Goal: Transaction & Acquisition: Download file/media

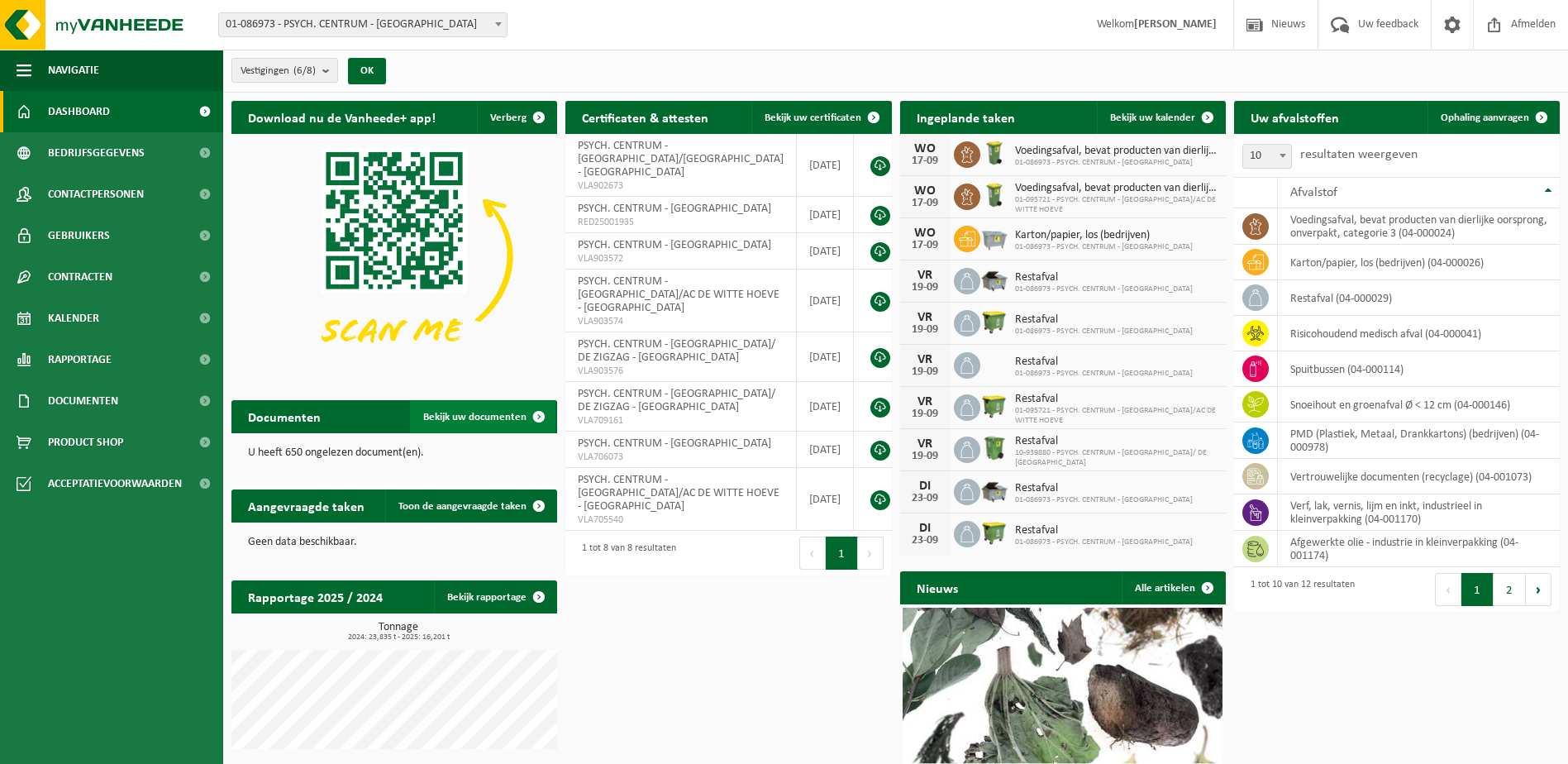
click at [486, 414] on span "Bekijk uw documenten" at bounding box center [474, 416] width 103 height 10
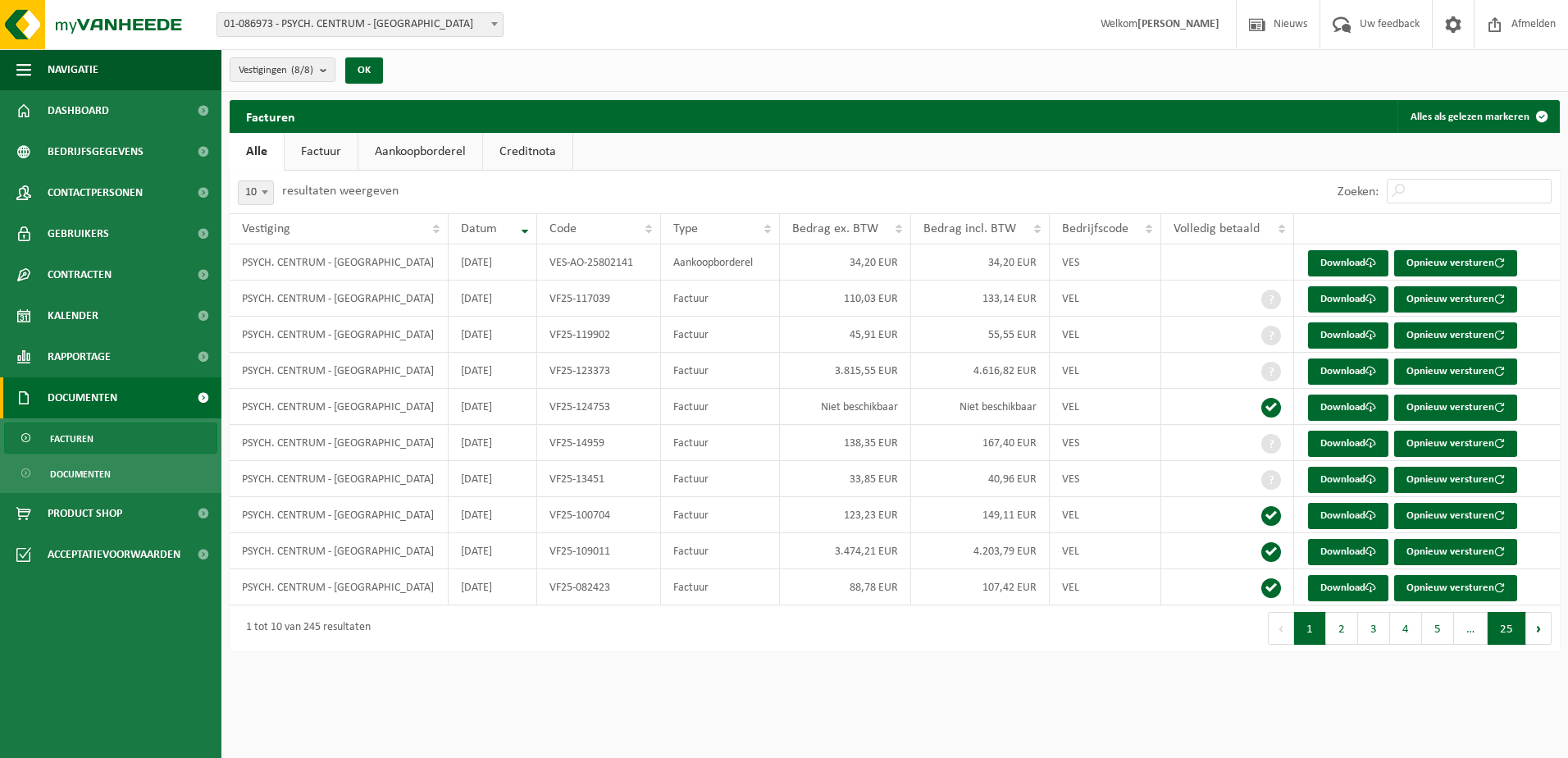
click at [1501, 629] on button "25" at bounding box center [1506, 628] width 38 height 33
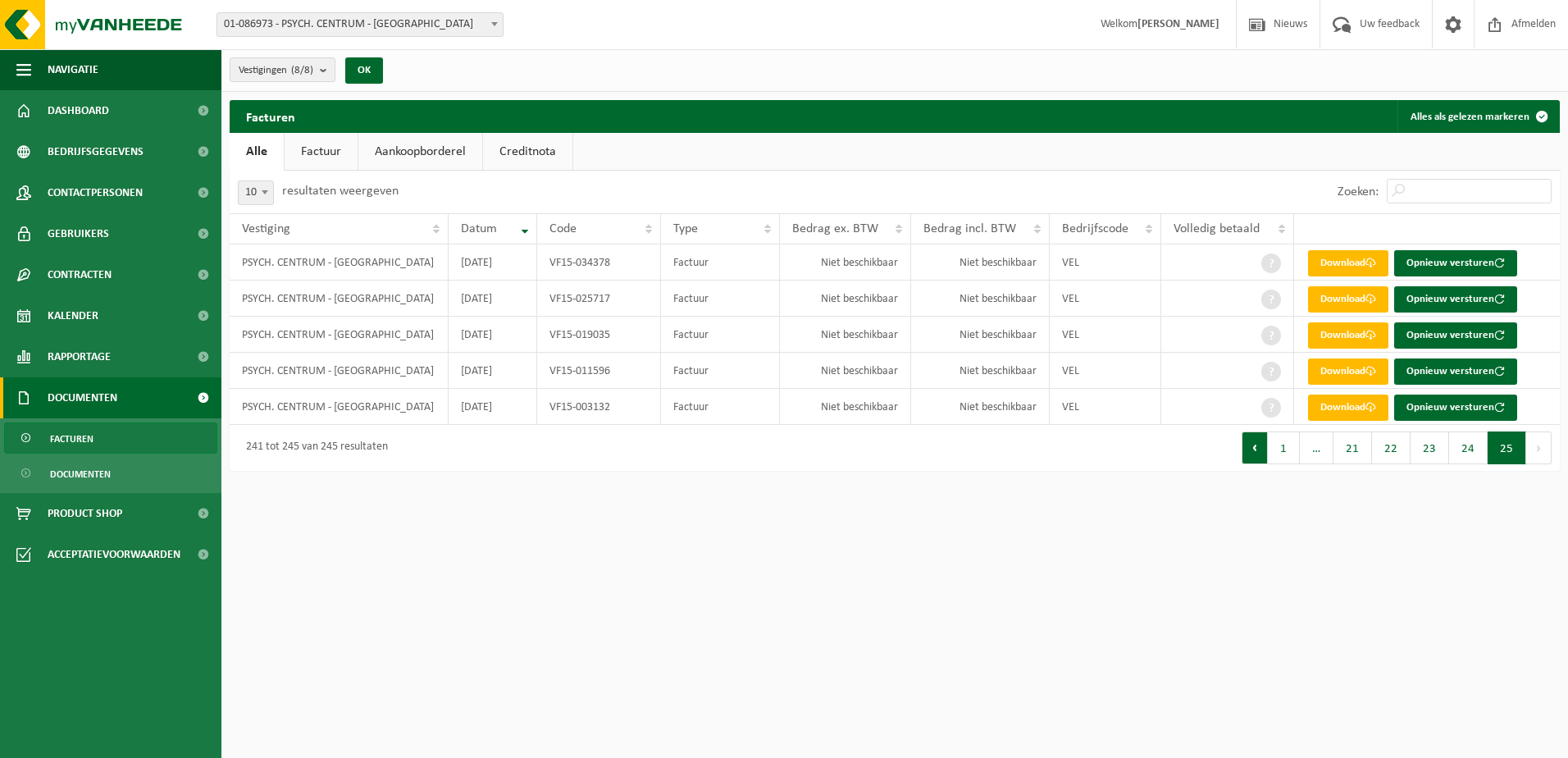
click at [1262, 451] on button "Vorige" at bounding box center [1255, 447] width 26 height 33
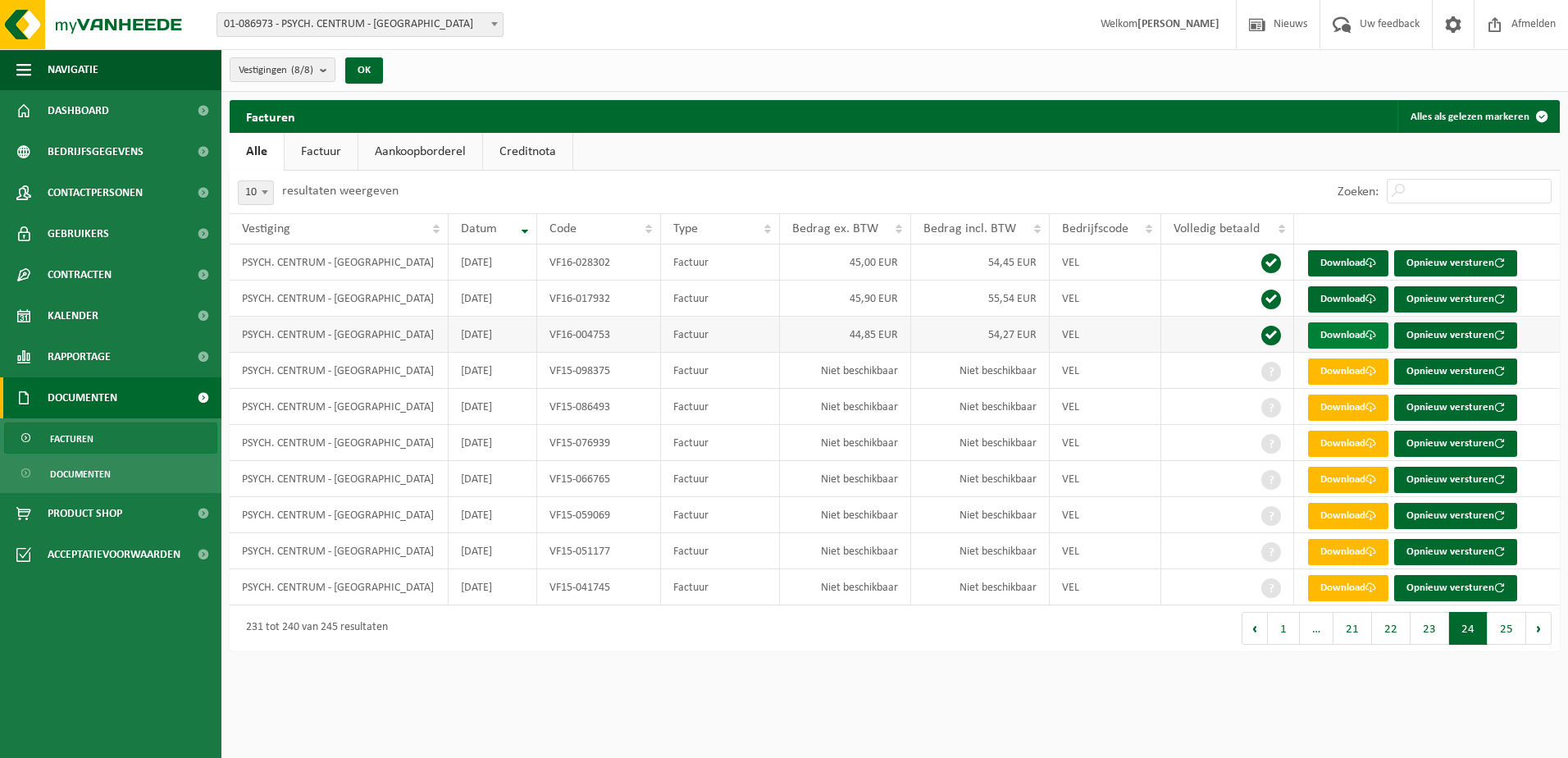
click at [1353, 335] on link "Download" at bounding box center [1349, 335] width 81 height 26
click at [1355, 278] on td "Download Opnieuw versturen" at bounding box center [1427, 262] width 266 height 37
click at [1349, 304] on link "Download" at bounding box center [1349, 299] width 81 height 26
click at [1357, 260] on link "Download" at bounding box center [1349, 263] width 81 height 26
click at [1264, 627] on button "Vorige" at bounding box center [1255, 628] width 26 height 33
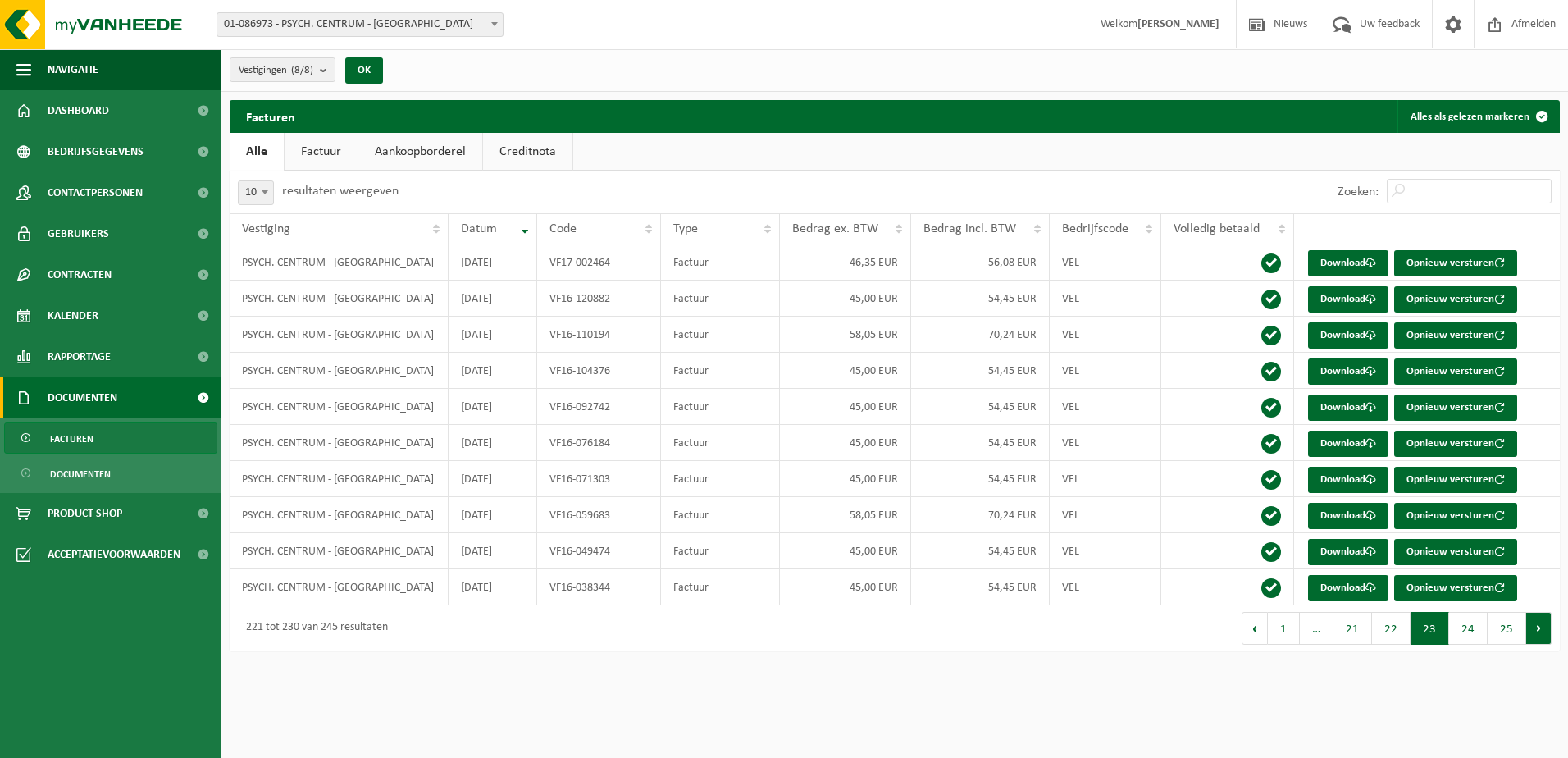
click at [1533, 627] on button "Volgende" at bounding box center [1539, 628] width 25 height 33
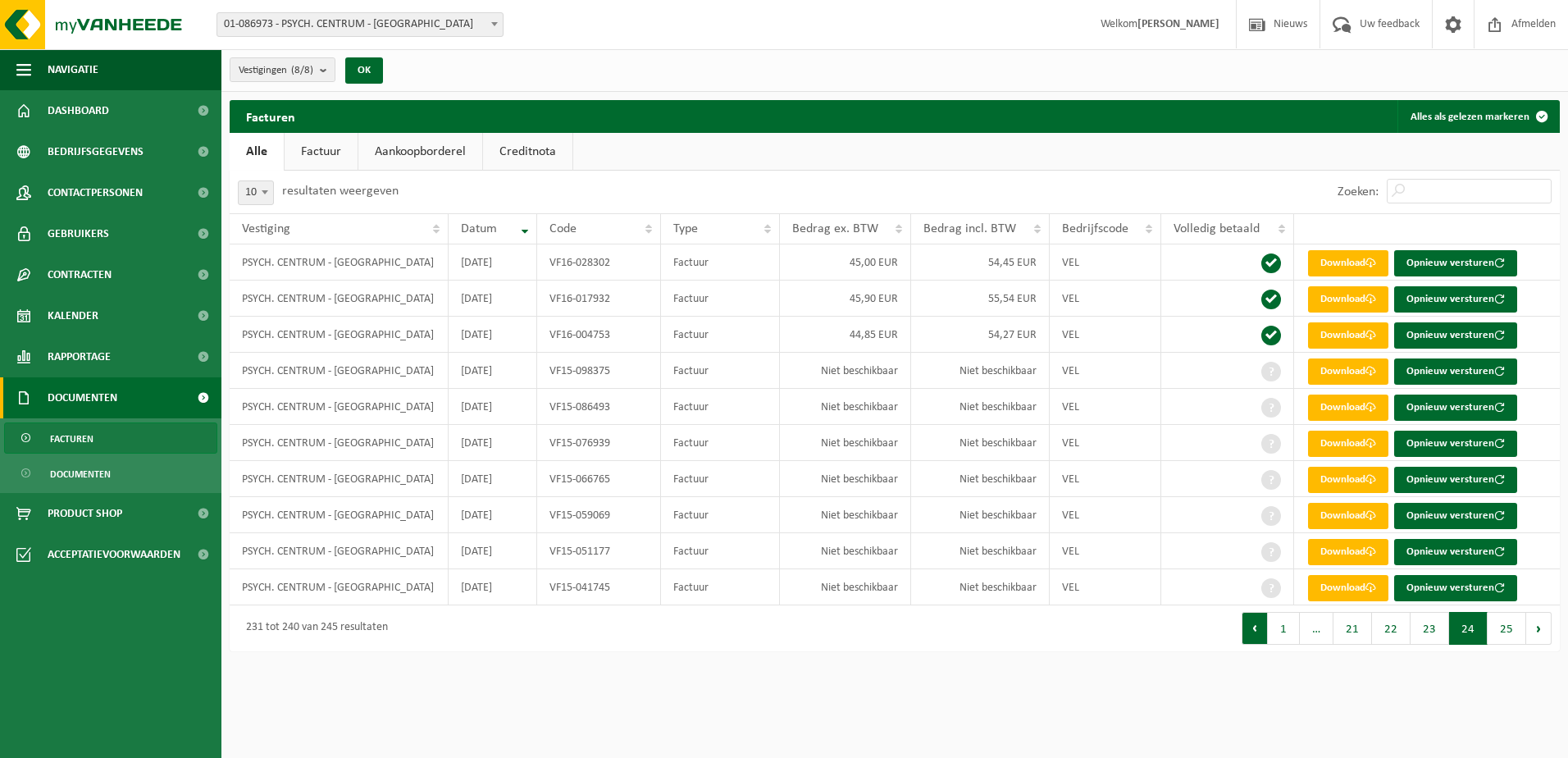
click at [1263, 634] on button "Vorige" at bounding box center [1255, 628] width 26 height 33
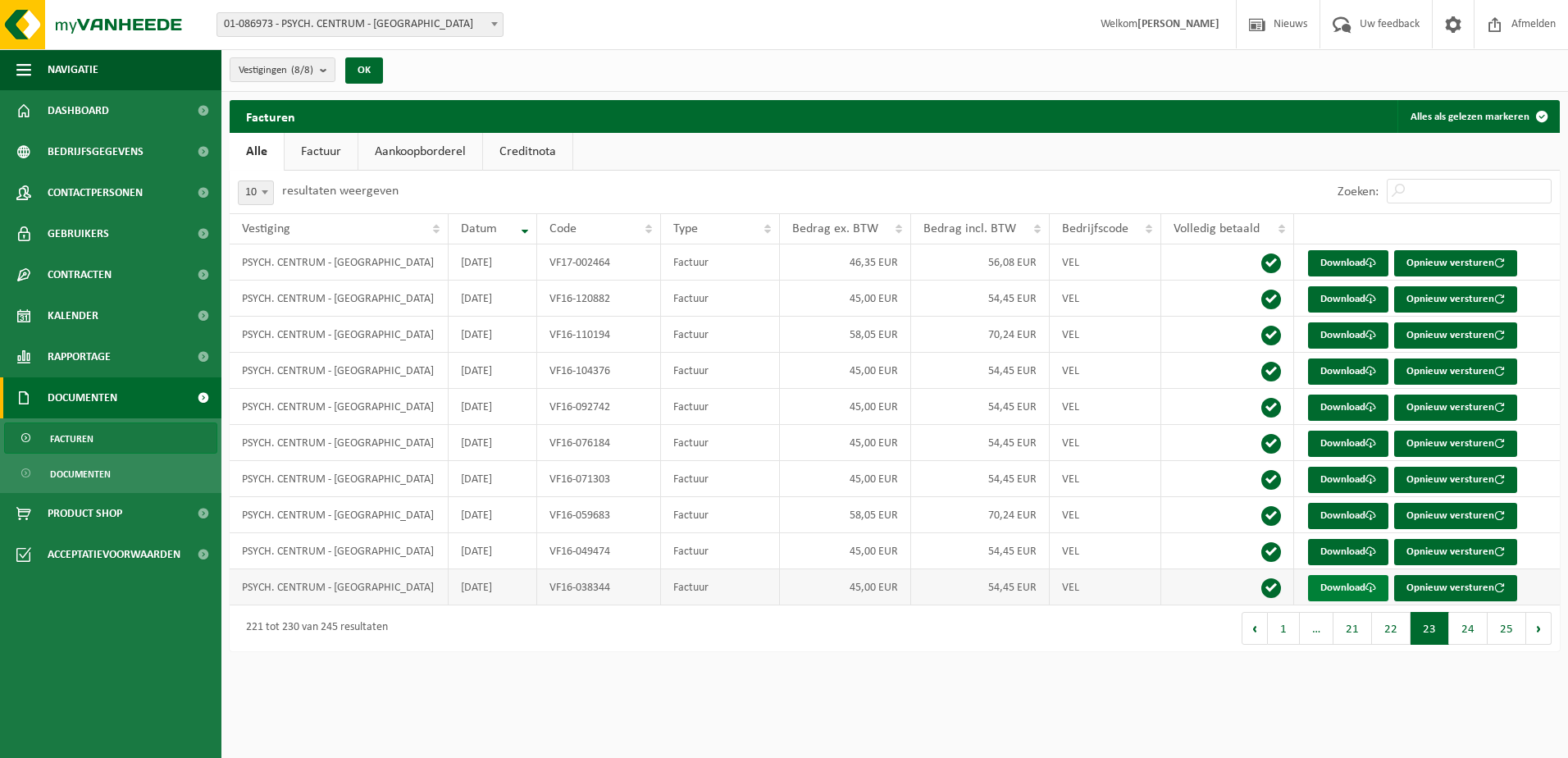
click at [1342, 582] on link "Download" at bounding box center [1349, 587] width 81 height 26
click at [1349, 547] on link "Download" at bounding box center [1349, 552] width 81 height 26
click at [1330, 512] on link "Download" at bounding box center [1349, 515] width 81 height 26
click at [1351, 440] on link "Download" at bounding box center [1349, 443] width 81 height 26
click at [1351, 408] on link "Download" at bounding box center [1349, 408] width 81 height 26
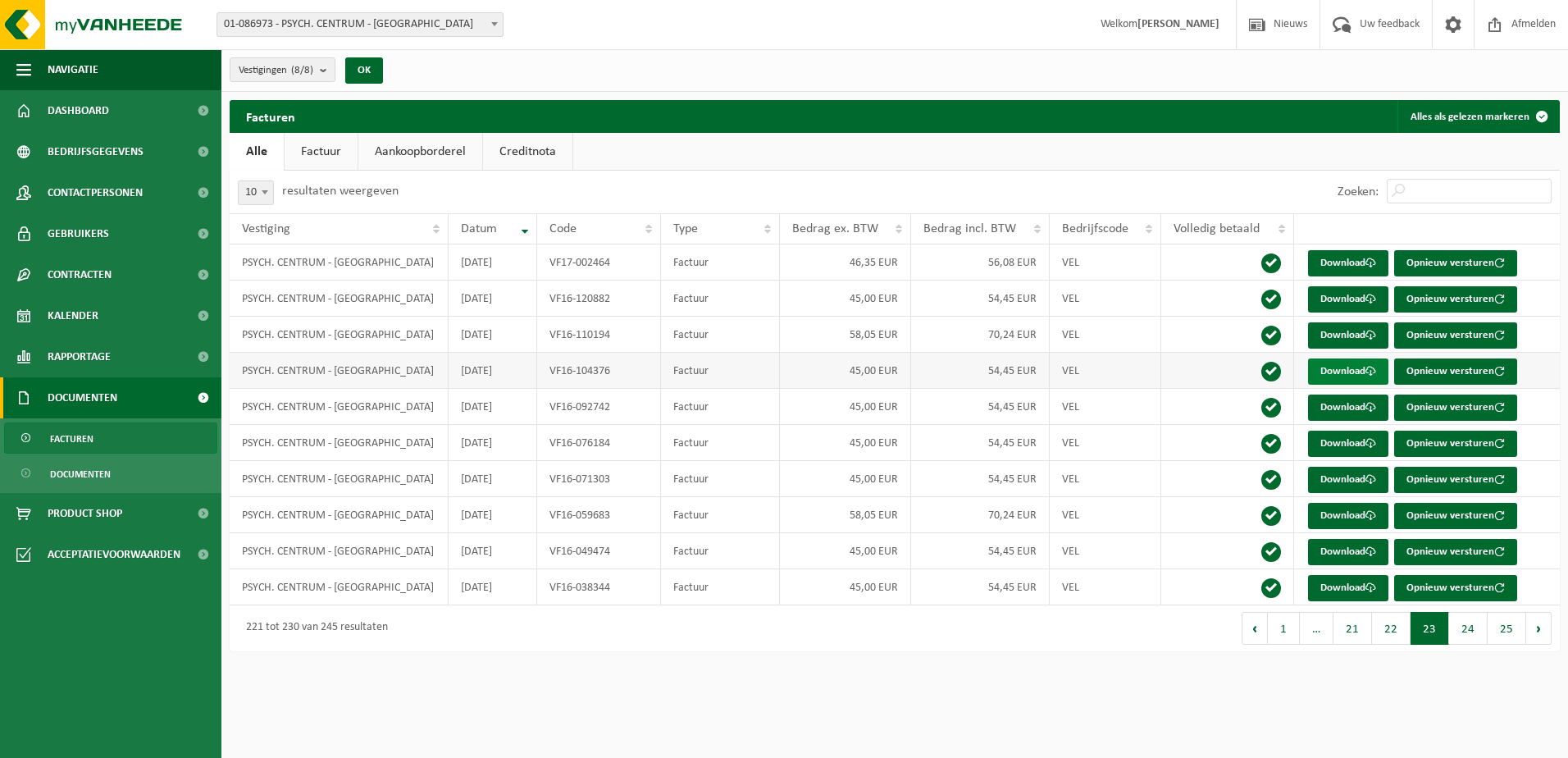
click at [1346, 378] on link "Download" at bounding box center [1349, 371] width 81 height 26
click at [1550, 257] on td "Download Opnieuw versturen" at bounding box center [1427, 262] width 266 height 37
click at [1345, 301] on link "Download" at bounding box center [1349, 299] width 81 height 26
click at [1536, 289] on td "Download Opnieuw versturen" at bounding box center [1427, 298] width 266 height 37
click at [1363, 265] on link "Download" at bounding box center [1349, 263] width 81 height 26
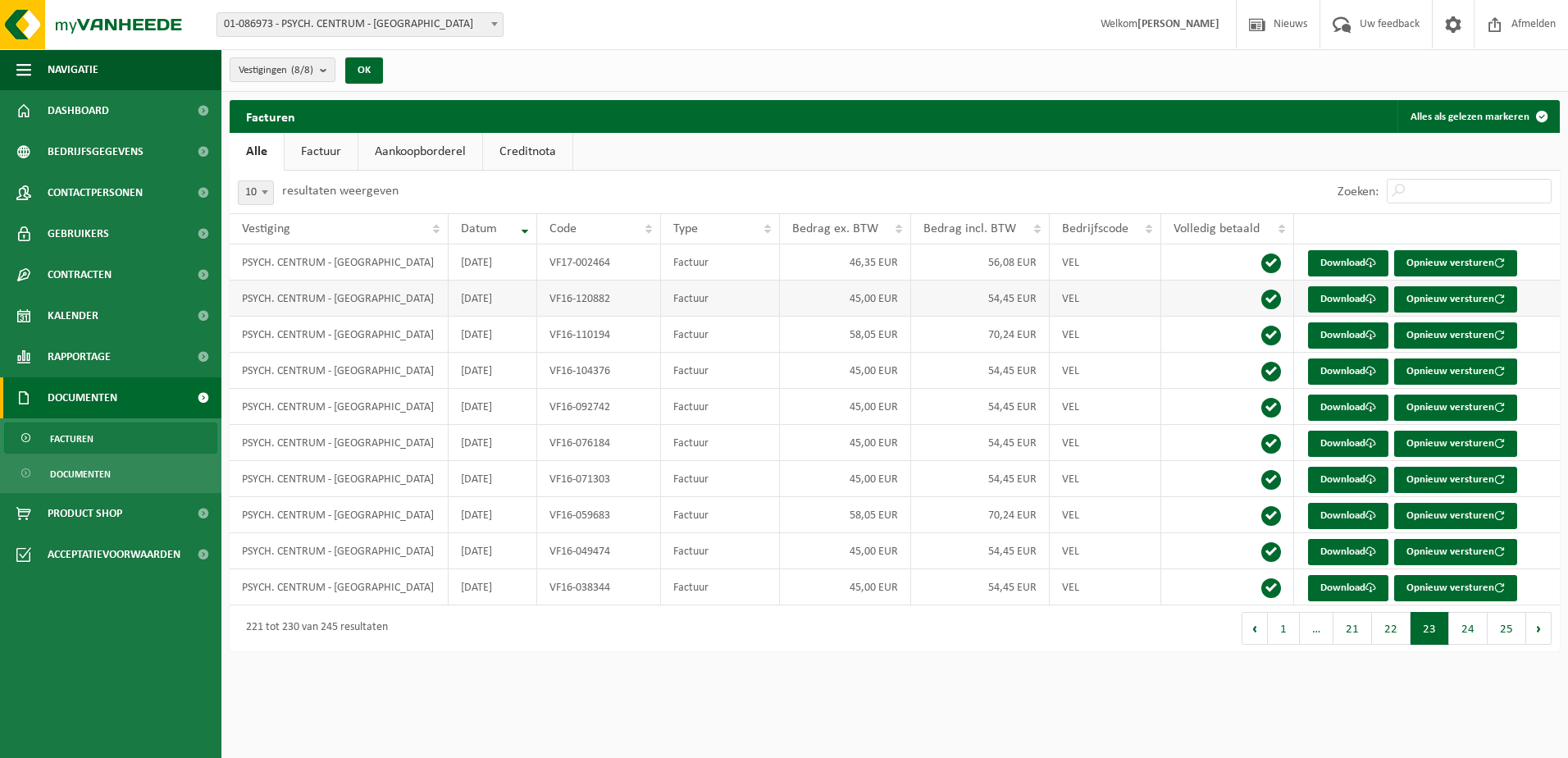
click at [1528, 304] on td "Download Opnieuw versturen" at bounding box center [1427, 298] width 266 height 37
click at [1540, 632] on button "Volgende" at bounding box center [1539, 628] width 25 height 33
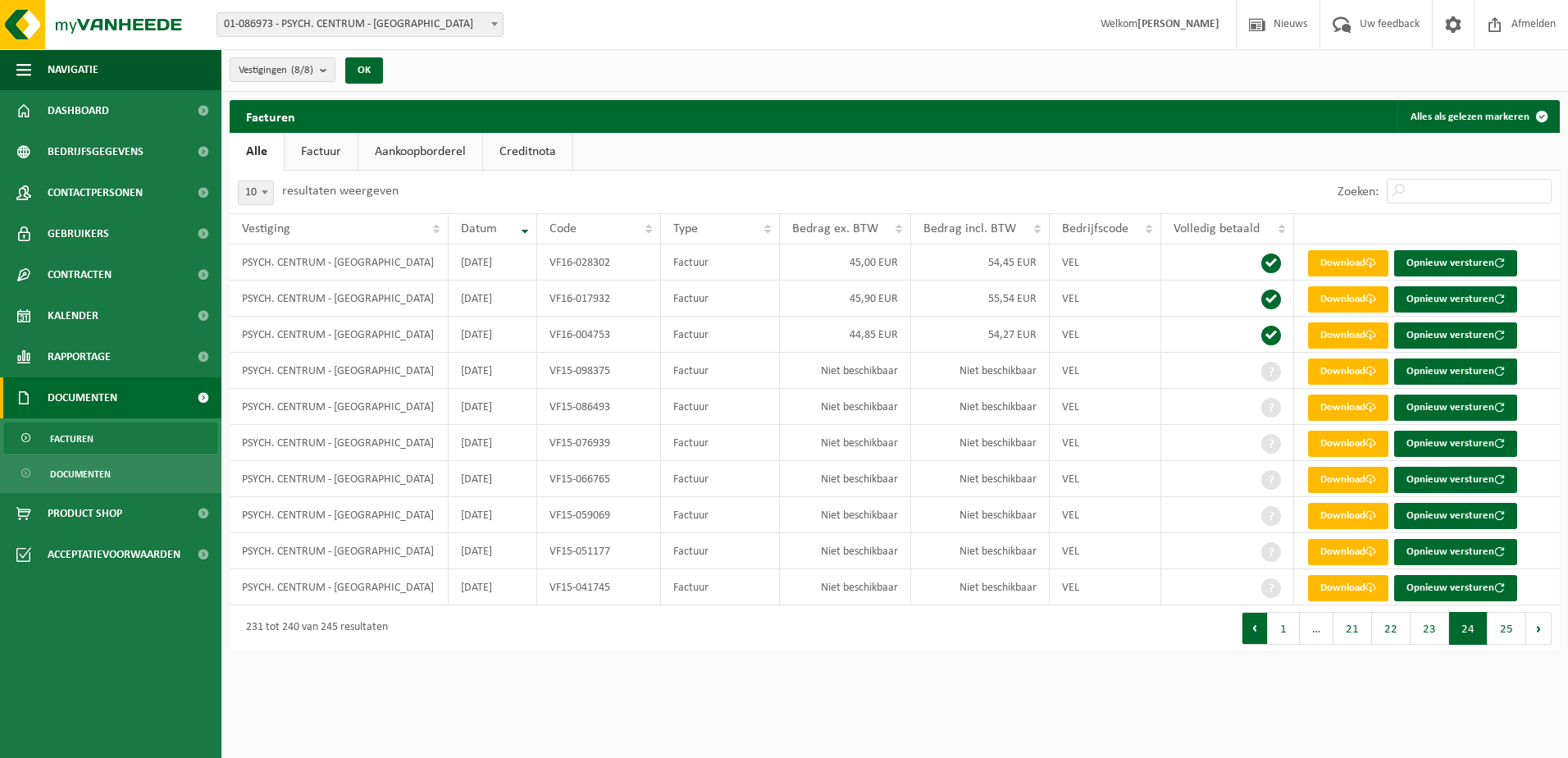
click at [1267, 635] on button "Vorige" at bounding box center [1255, 628] width 26 height 33
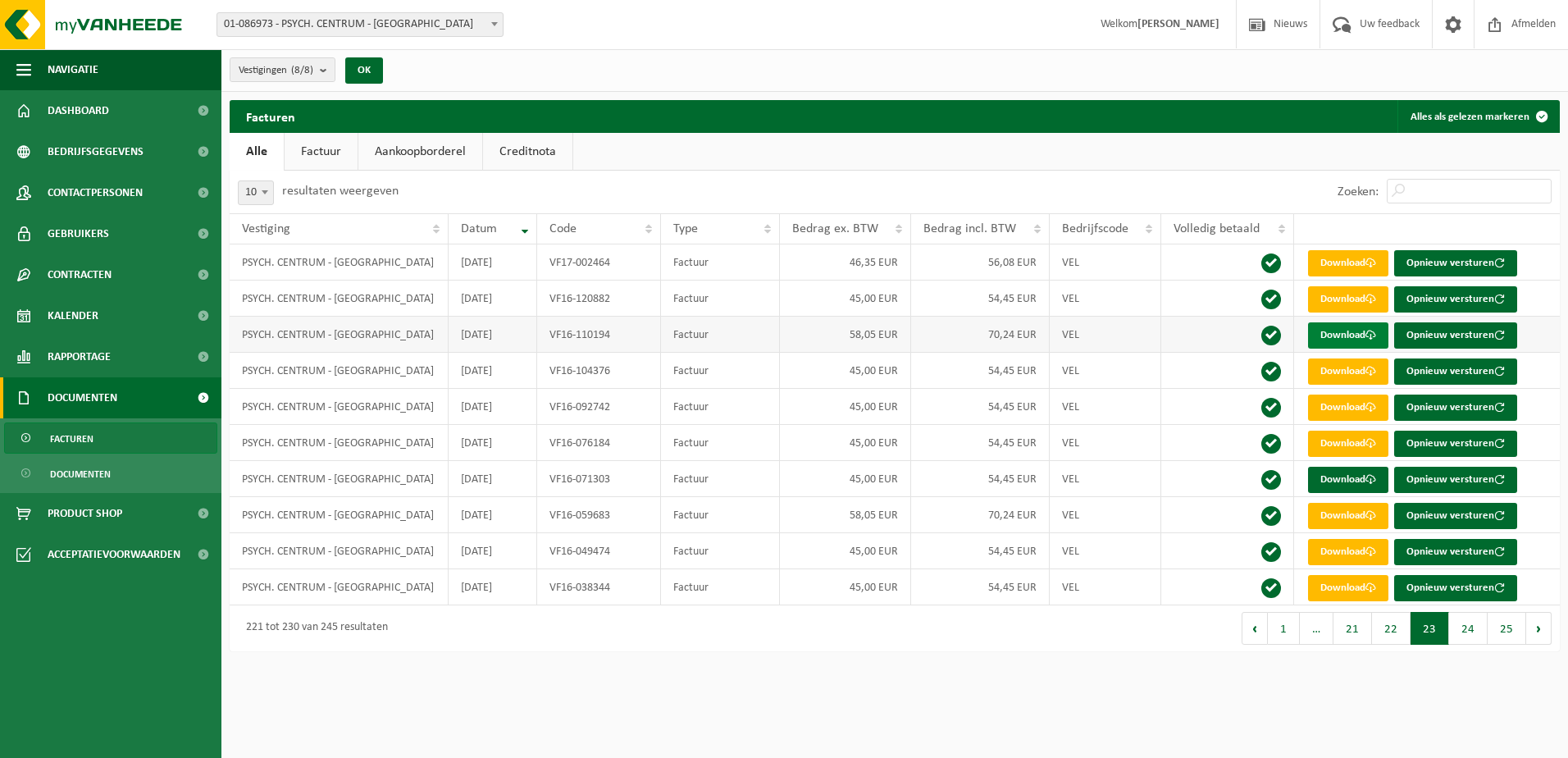
click at [1354, 335] on link "Download" at bounding box center [1349, 335] width 81 height 26
drag, startPoint x: 1534, startPoint y: 387, endPoint x: 1527, endPoint y: 412, distance: 26.0
click at [1534, 387] on td "Download Opnieuw versturen" at bounding box center [1427, 370] width 266 height 37
click at [1352, 478] on link "Download" at bounding box center [1349, 480] width 81 height 26
click at [1264, 630] on button "Vorige" at bounding box center [1255, 628] width 26 height 33
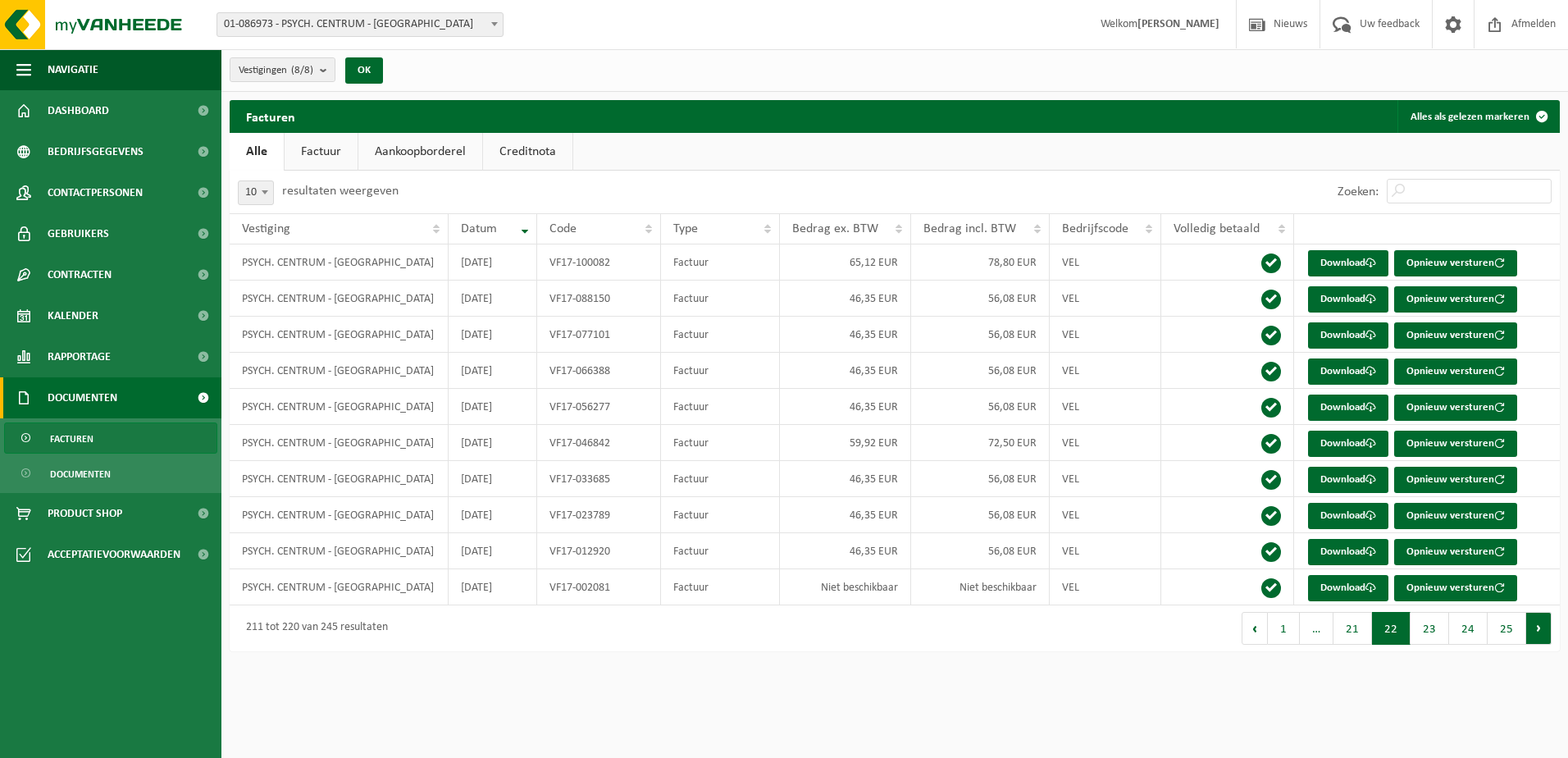
click at [1535, 632] on button "Volgende" at bounding box center [1539, 628] width 25 height 33
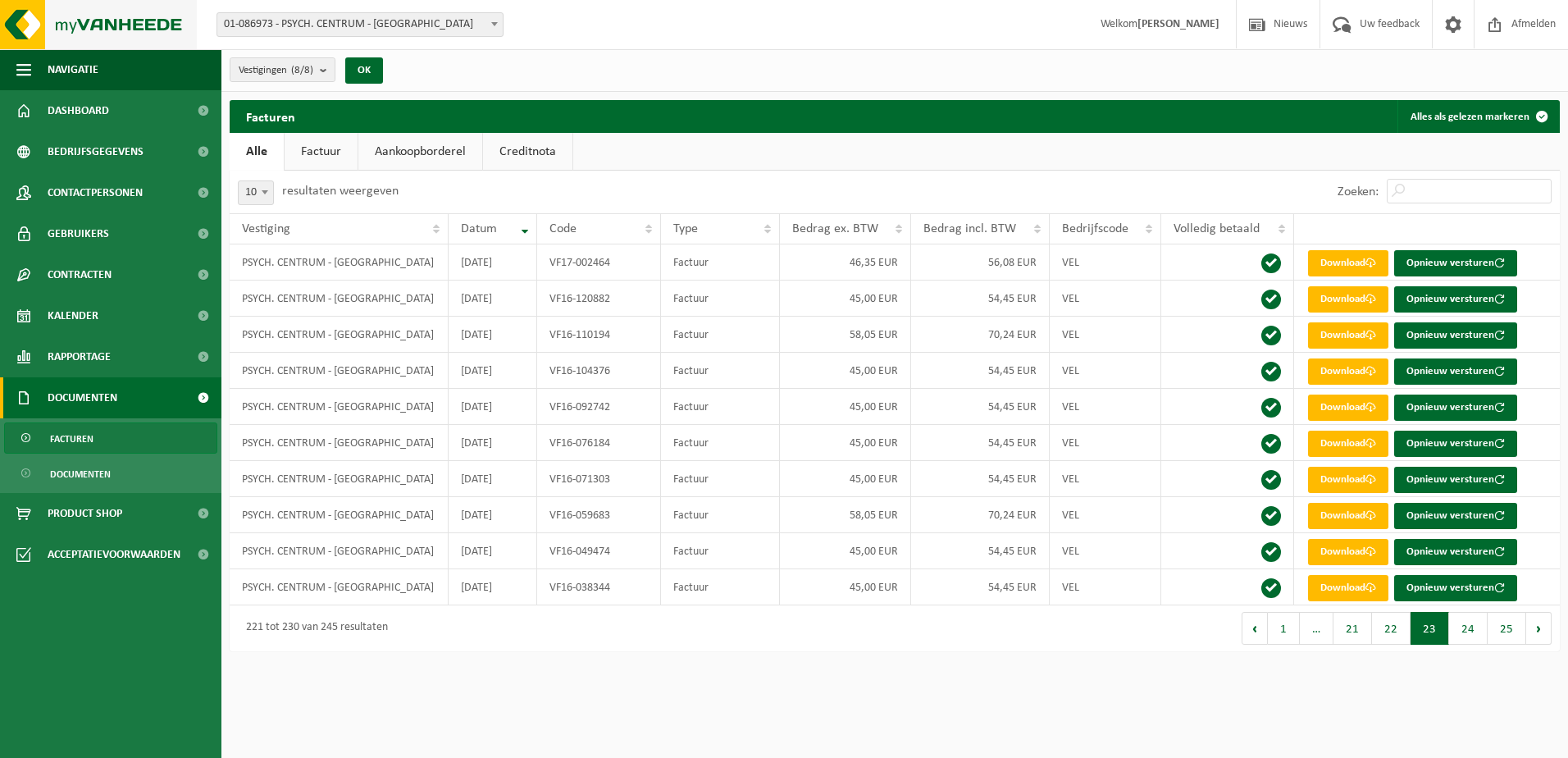
click at [109, 22] on img at bounding box center [98, 24] width 197 height 50
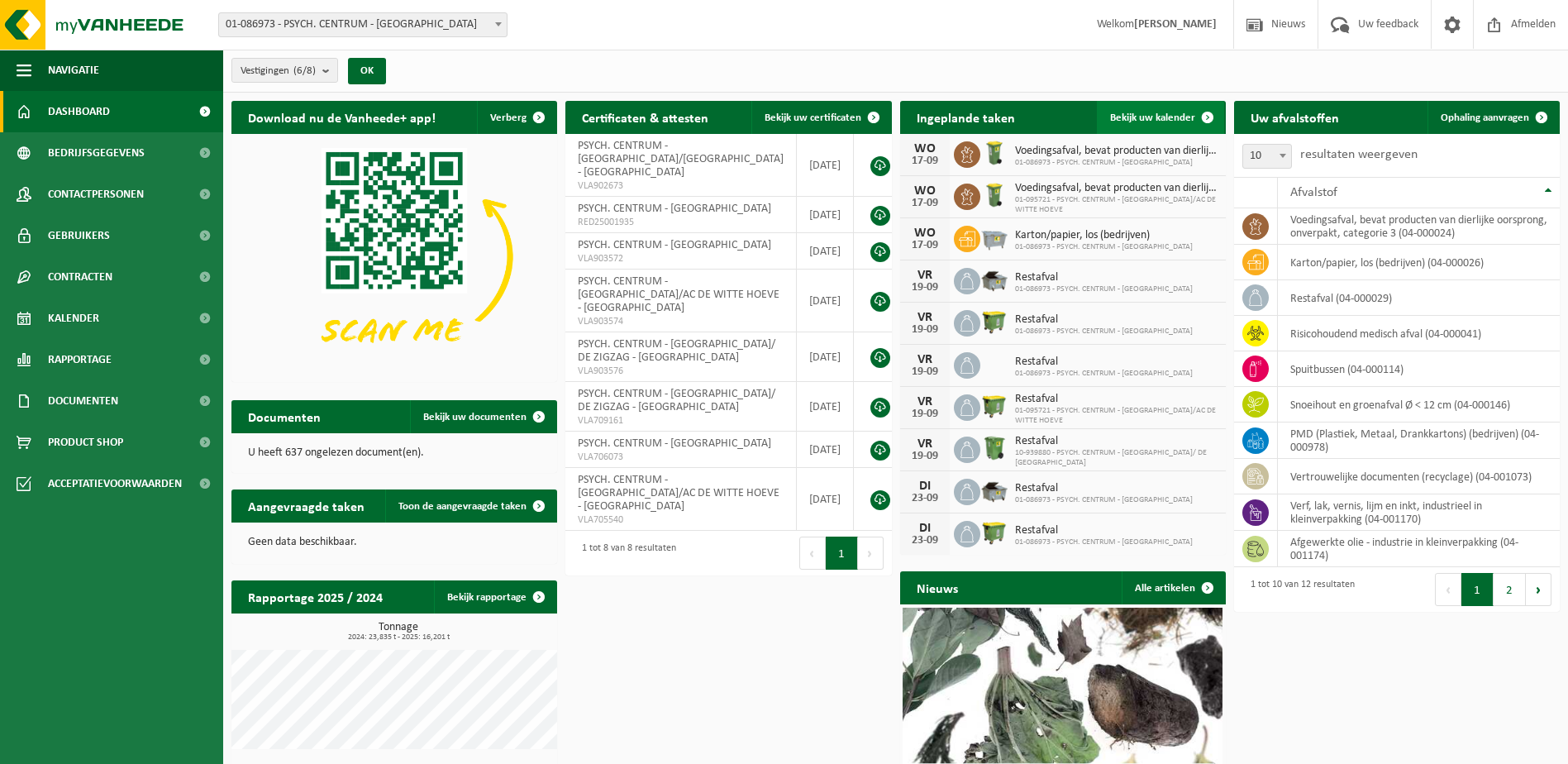
click at [1149, 114] on span "Bekijk uw kalender" at bounding box center [1152, 117] width 85 height 10
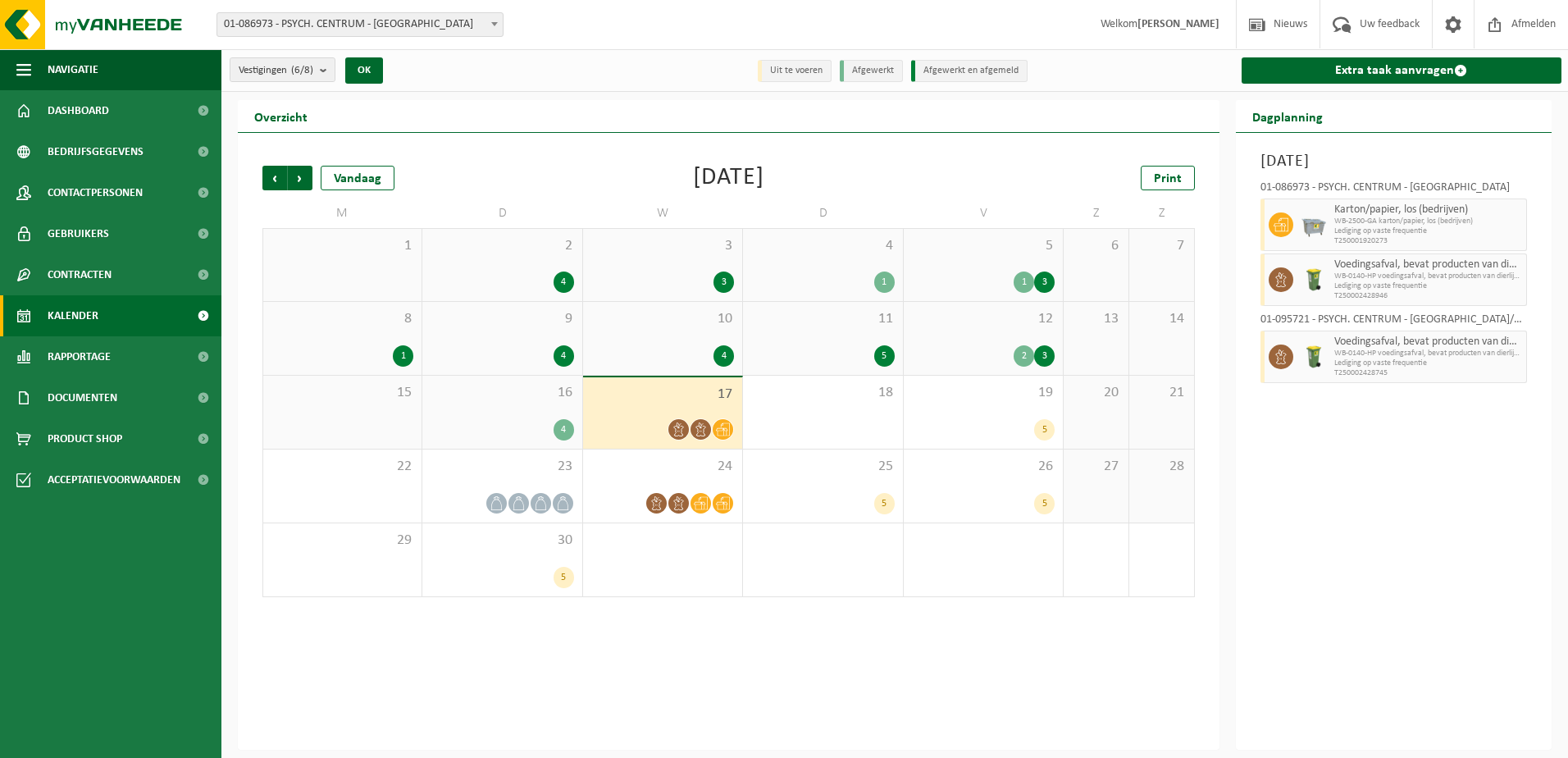
click at [990, 332] on div "12 2 3" at bounding box center [983, 338] width 159 height 73
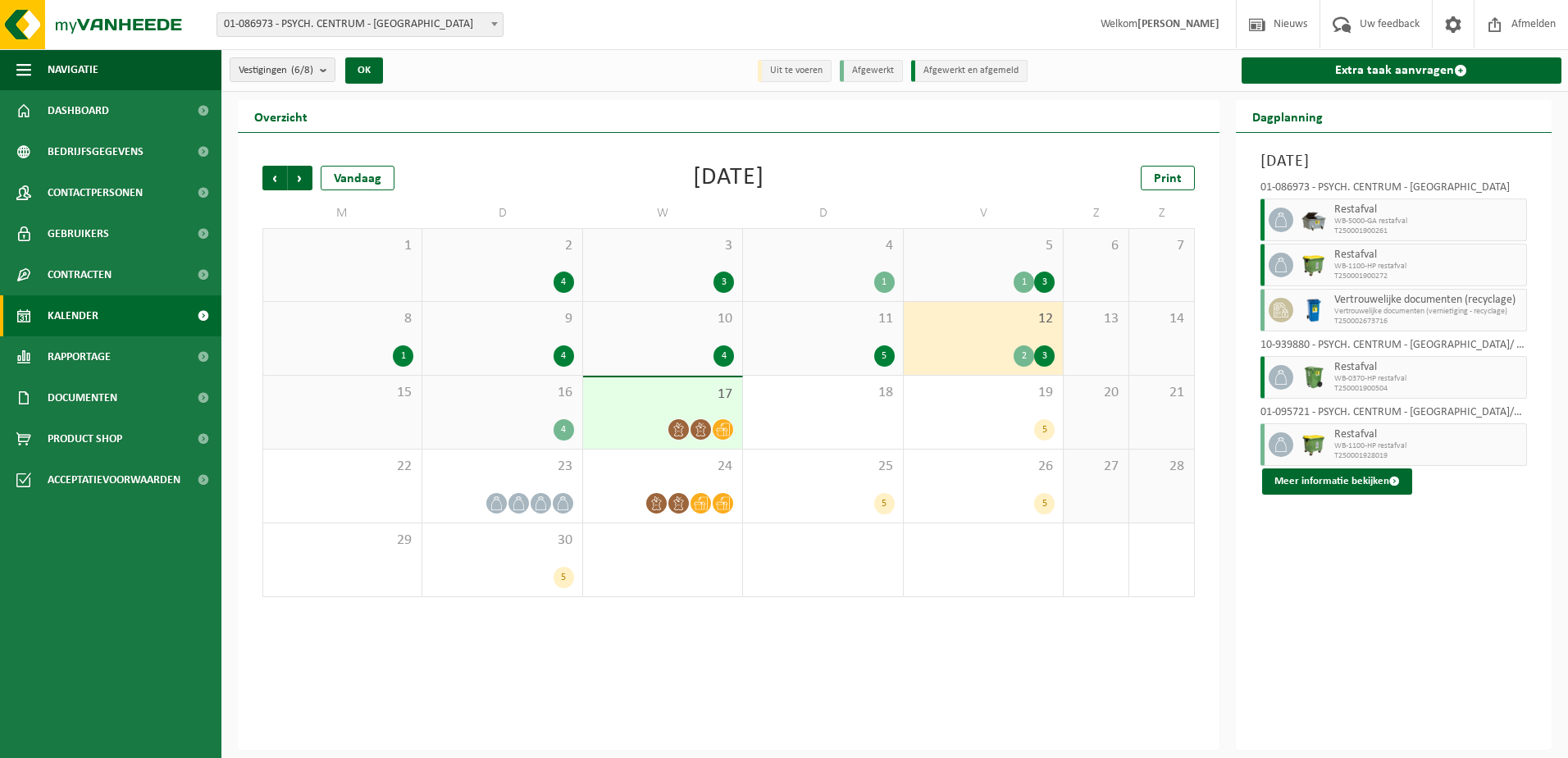
click at [829, 345] on div "5" at bounding box center [823, 355] width 142 height 22
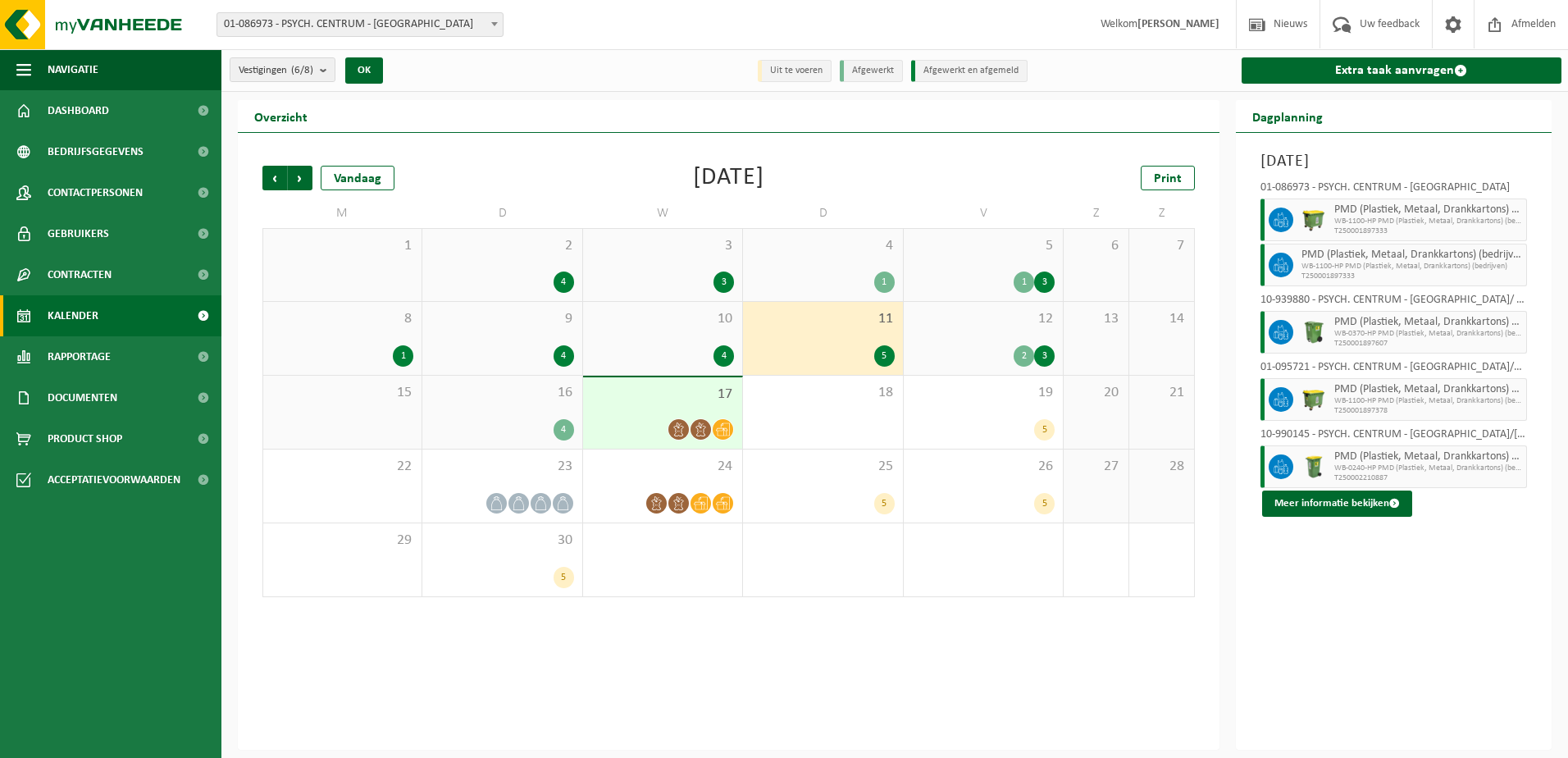
click at [679, 347] on div "4" at bounding box center [663, 355] width 142 height 22
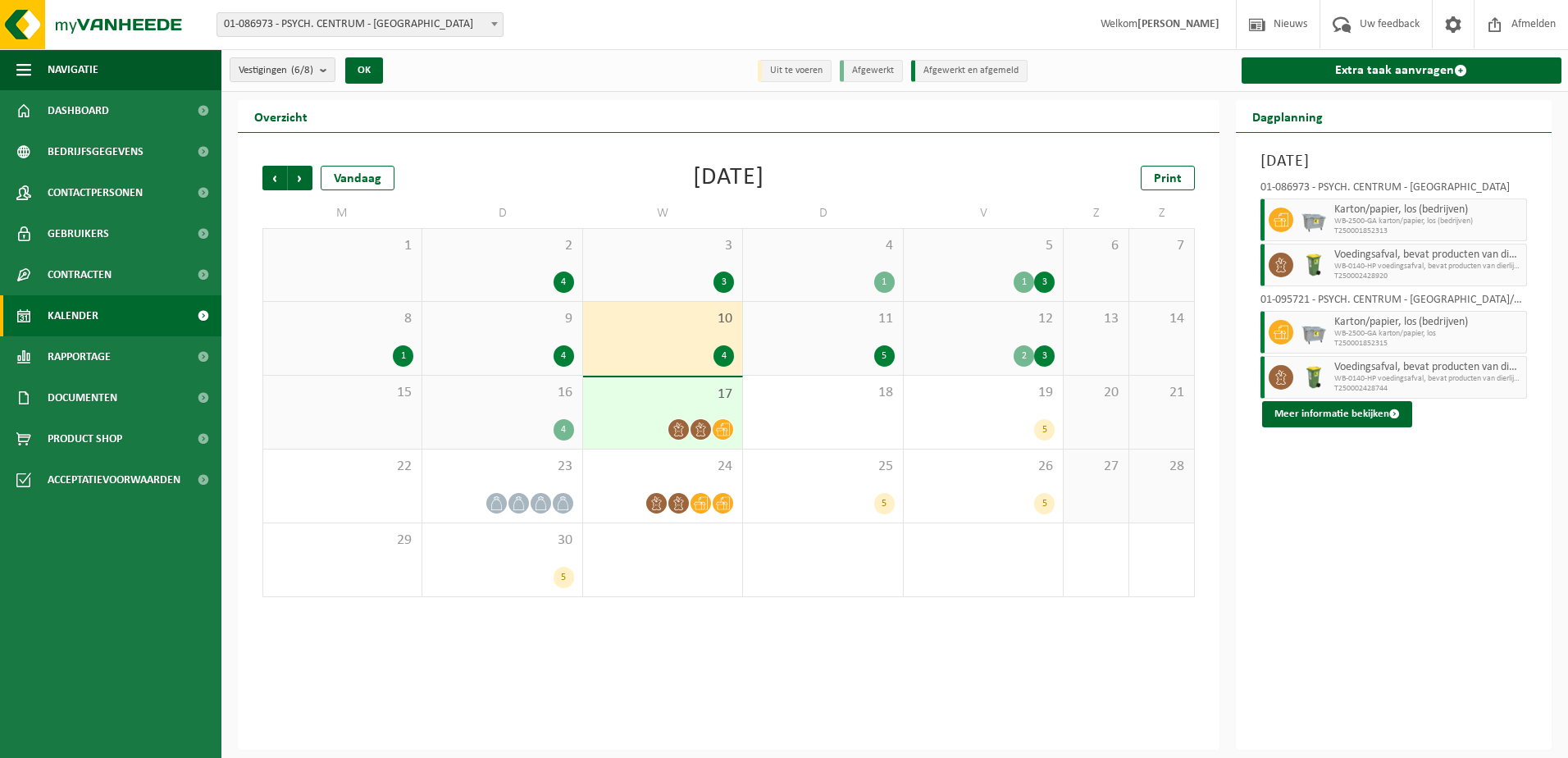
click at [464, 334] on div "9 4" at bounding box center [502, 338] width 159 height 73
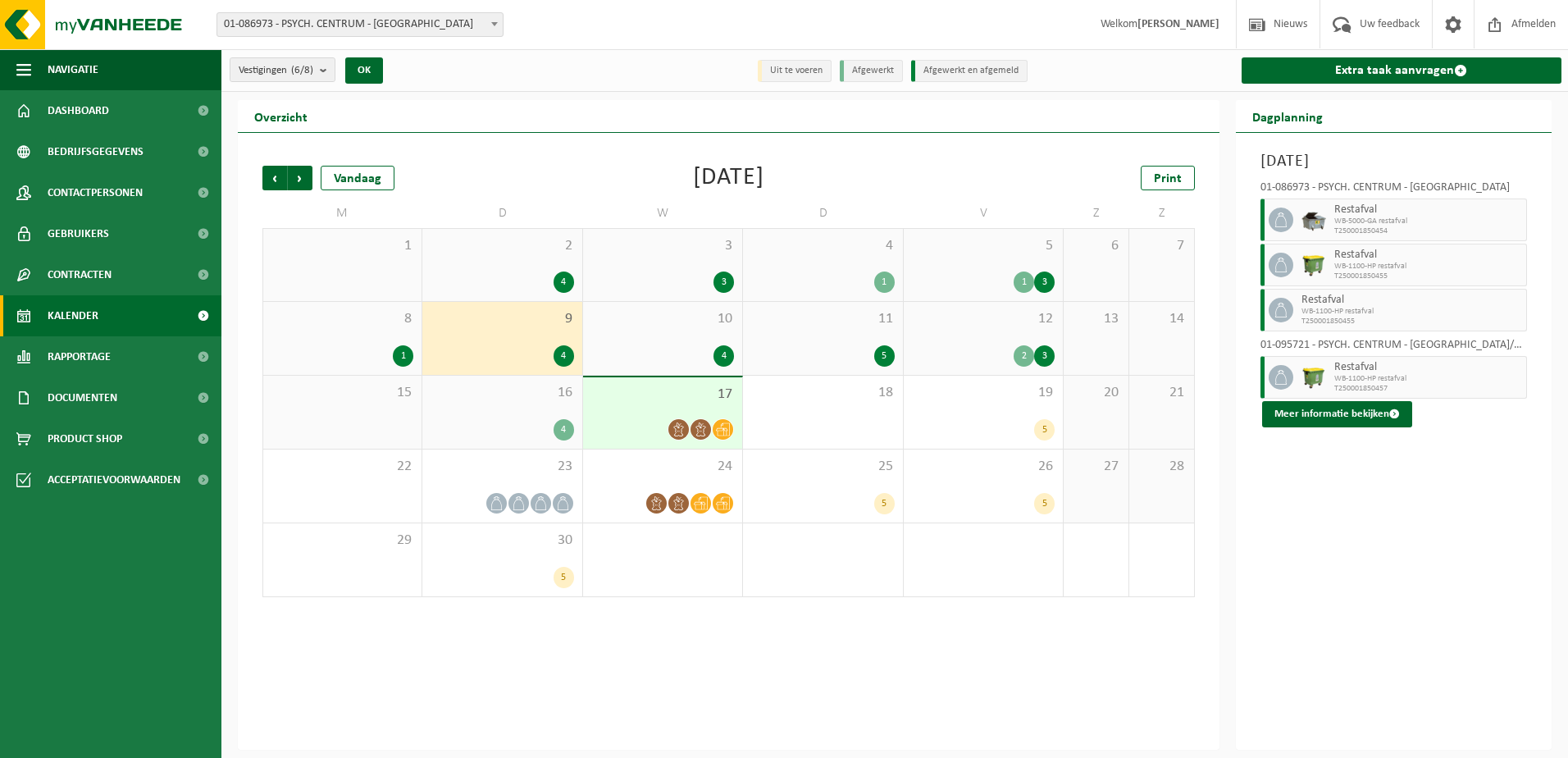
click at [373, 334] on div "8 1" at bounding box center [342, 338] width 158 height 73
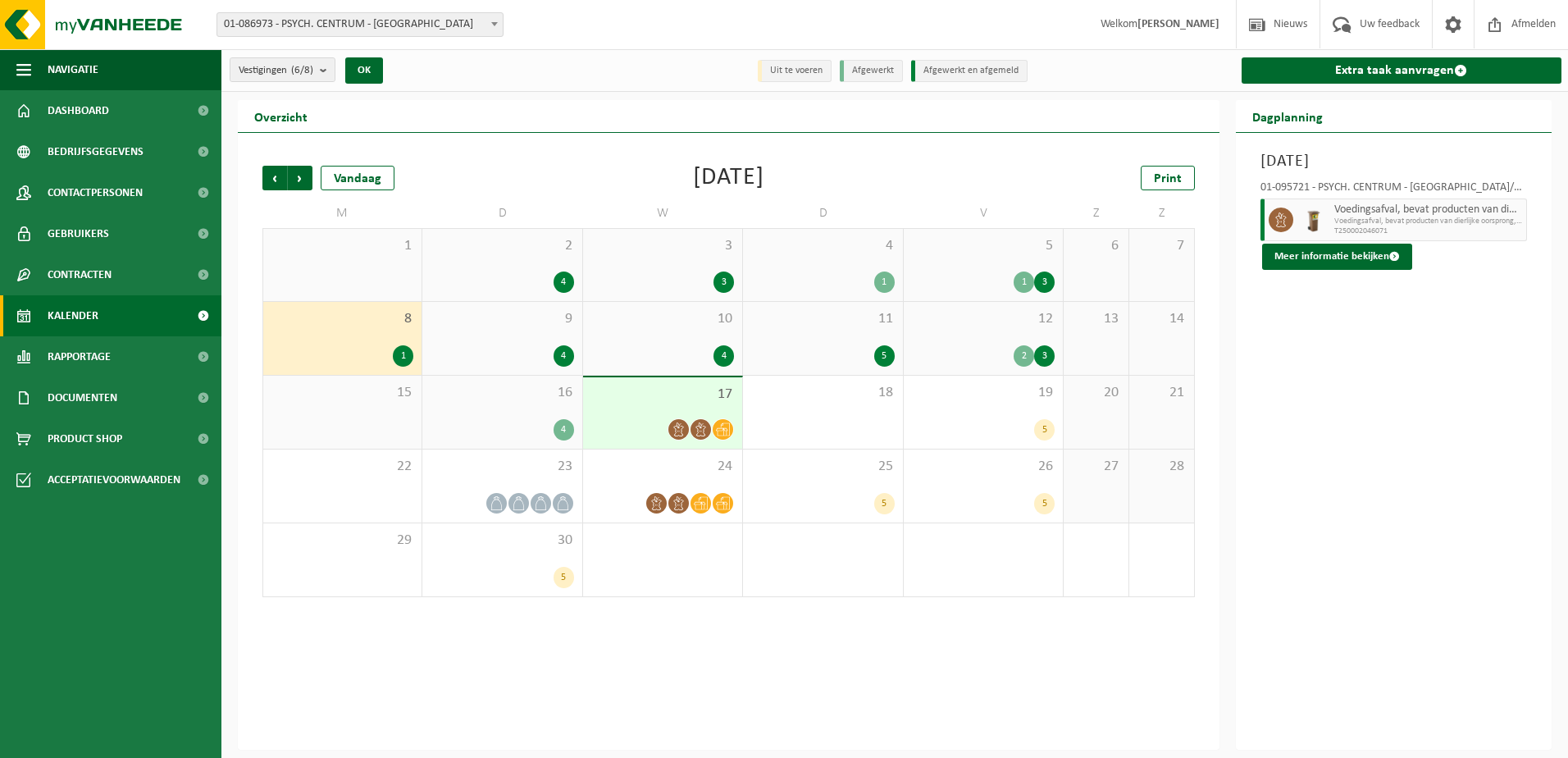
click at [991, 267] on div "5 1 3" at bounding box center [983, 264] width 159 height 72
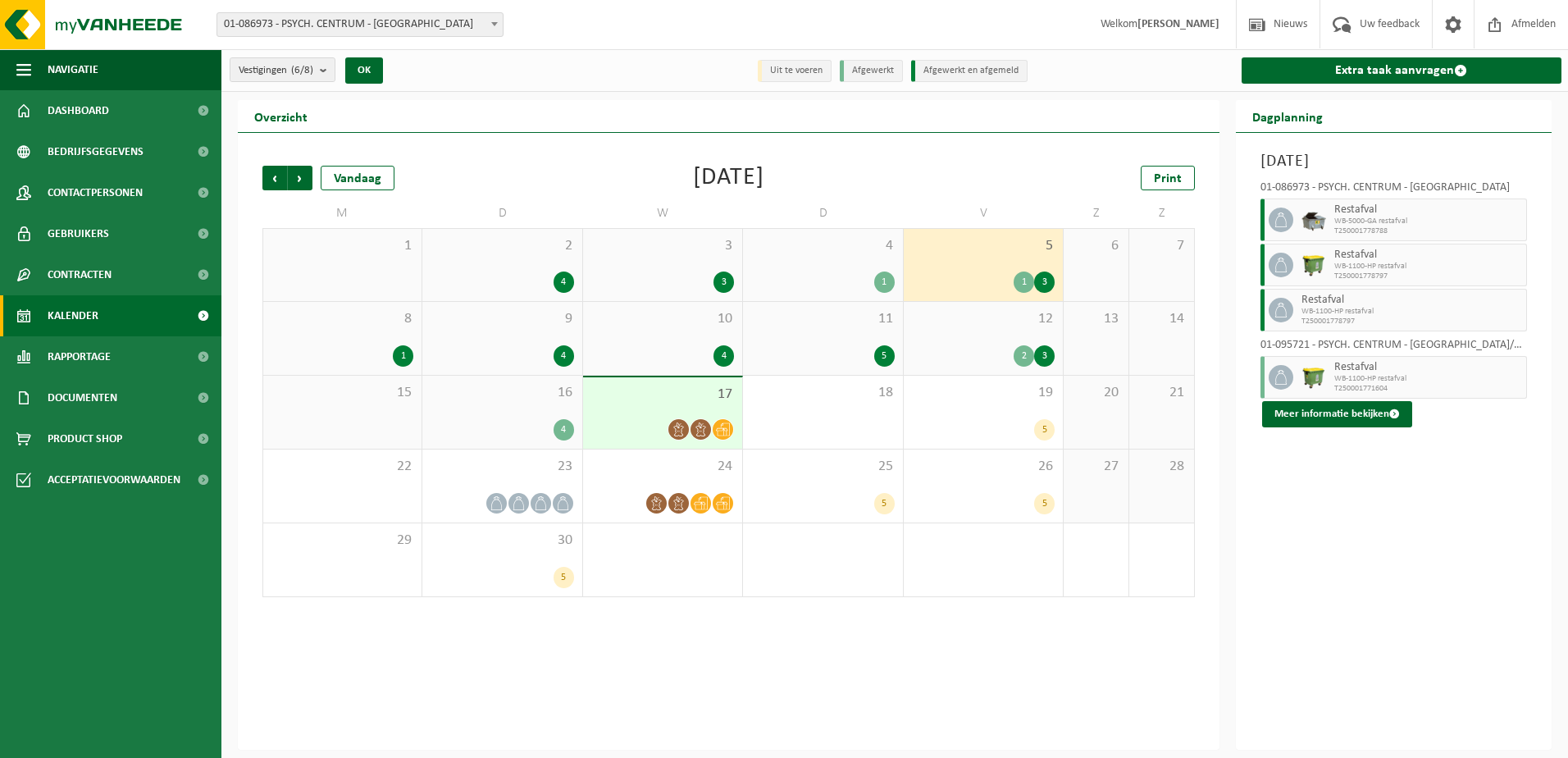
click at [396, 332] on div "8 1" at bounding box center [342, 338] width 158 height 73
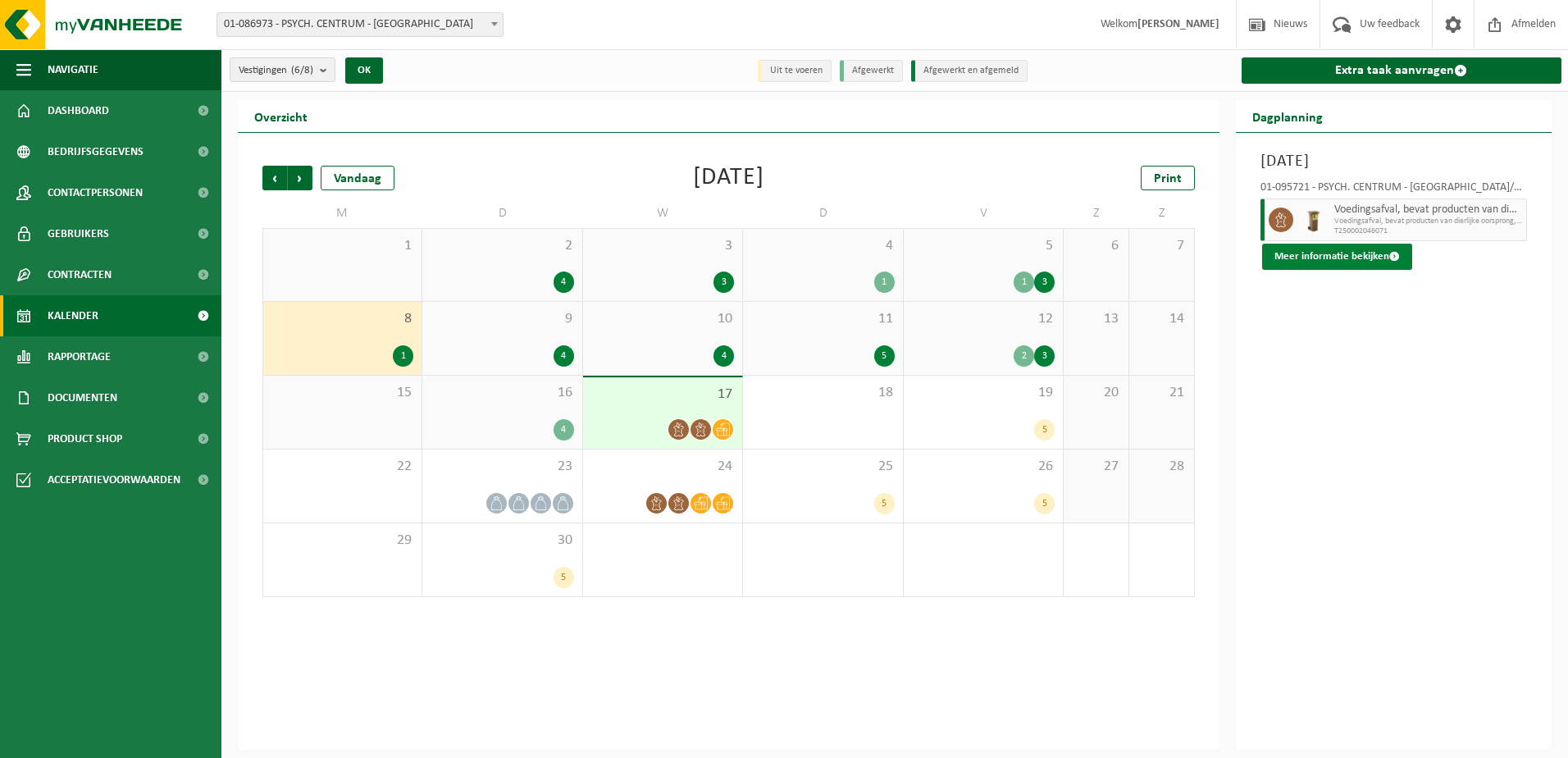
click at [1359, 250] on button "Meer informatie bekijken" at bounding box center [1337, 257] width 150 height 26
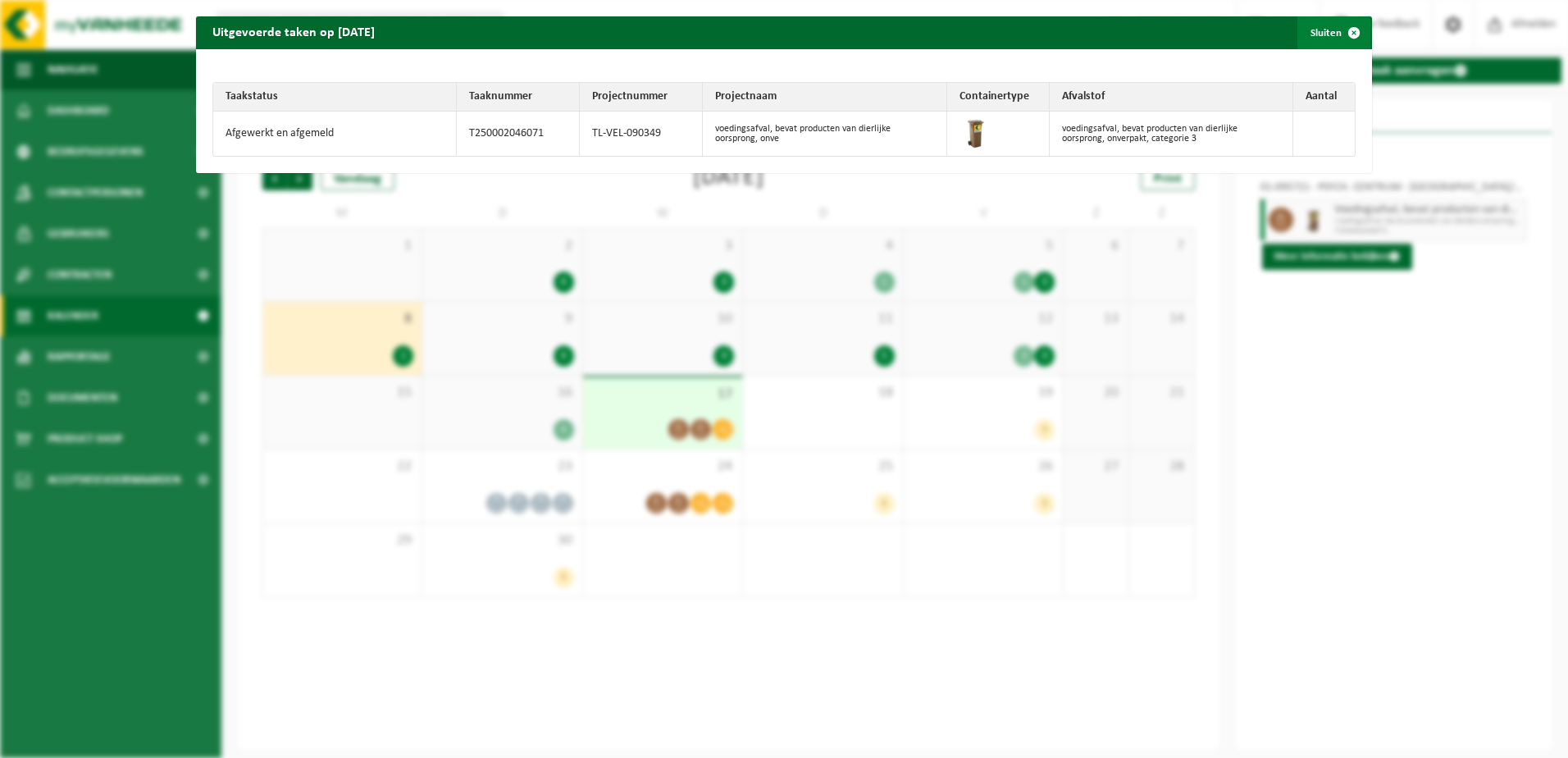
click at [1343, 33] on span "button" at bounding box center [1353, 33] width 33 height 33
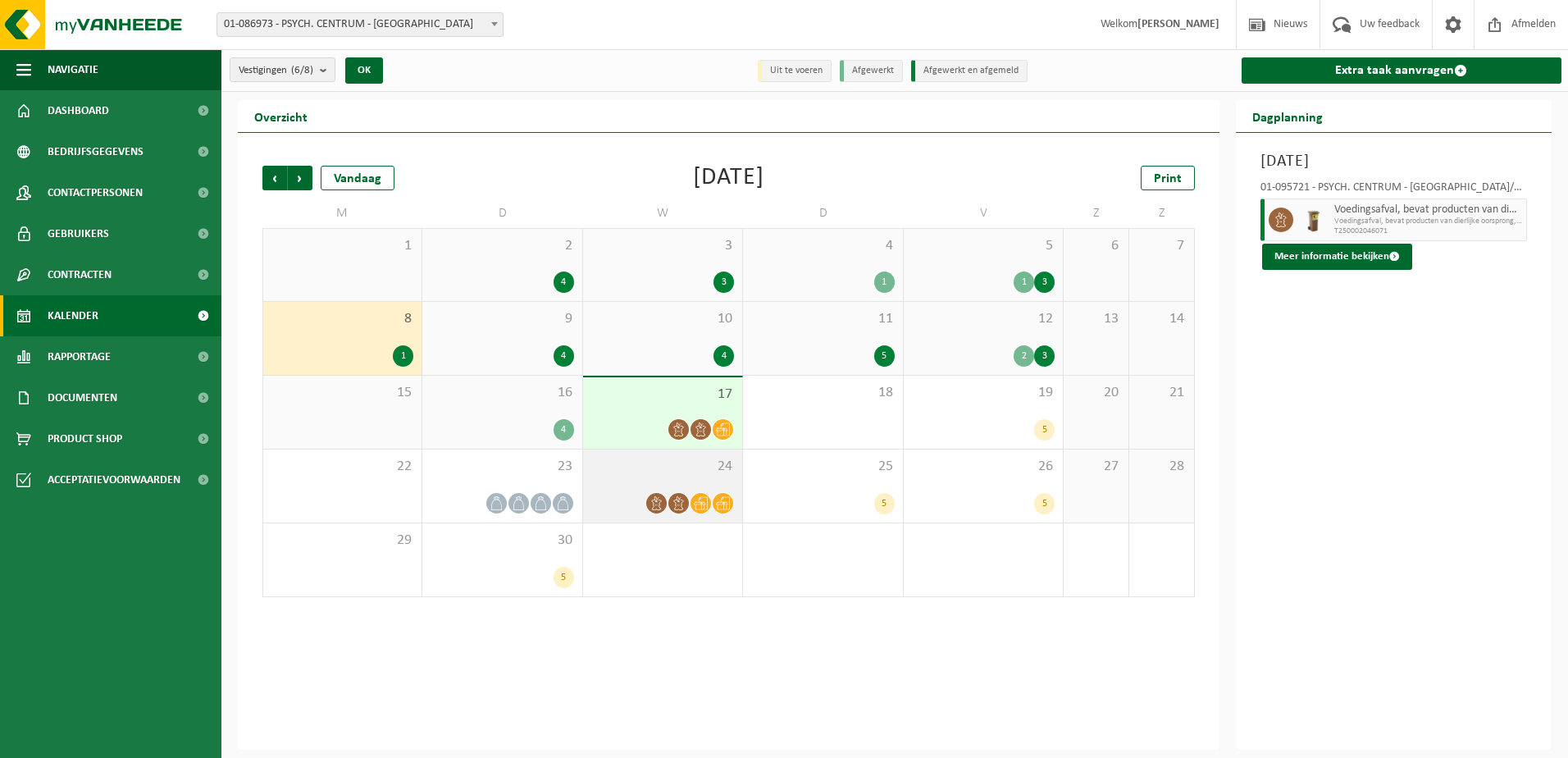
click at [670, 495] on div at bounding box center [679, 503] width 22 height 22
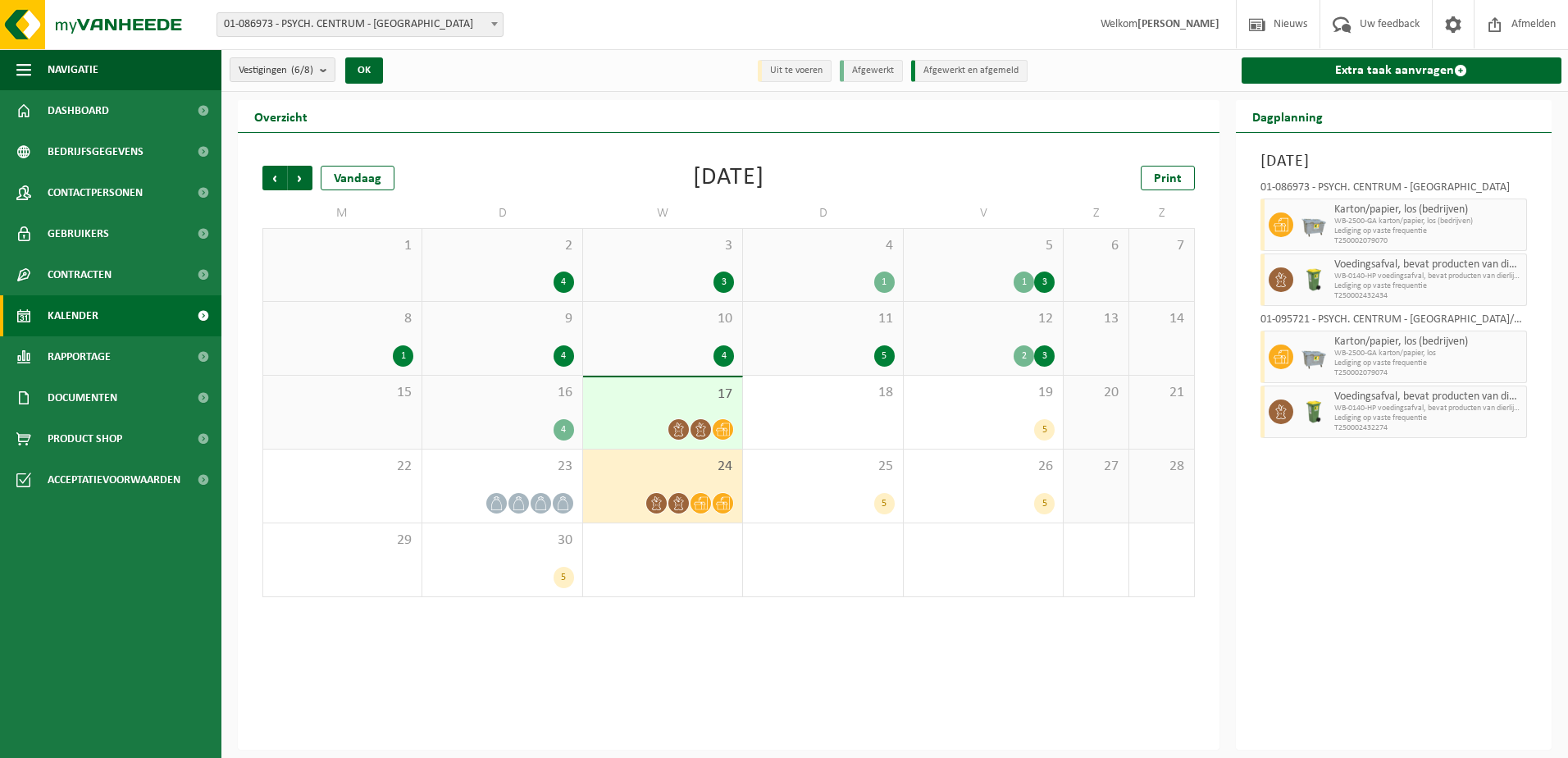
click at [527, 406] on div "16 4" at bounding box center [502, 412] width 159 height 73
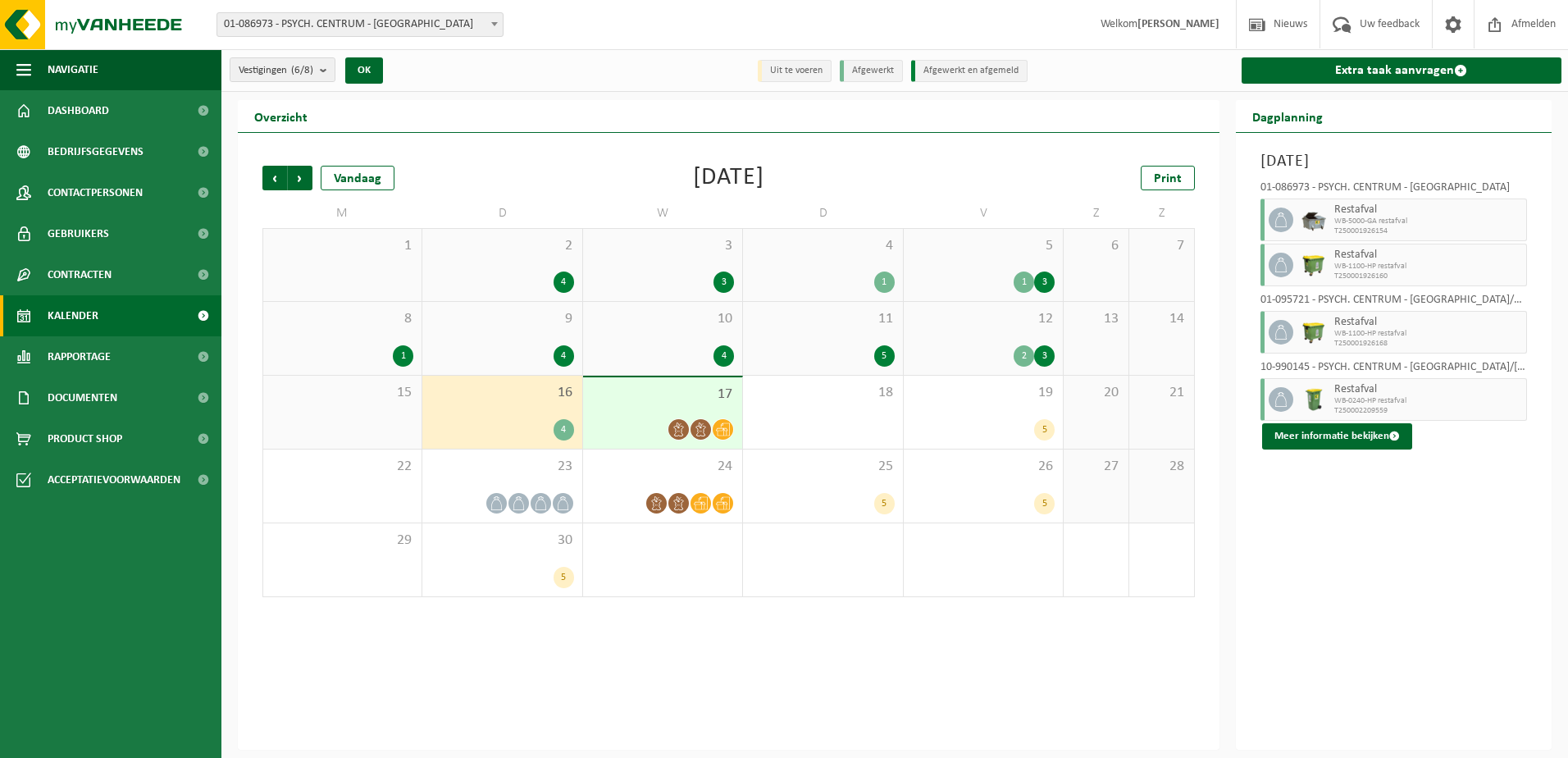
click at [397, 409] on div "15" at bounding box center [342, 412] width 158 height 73
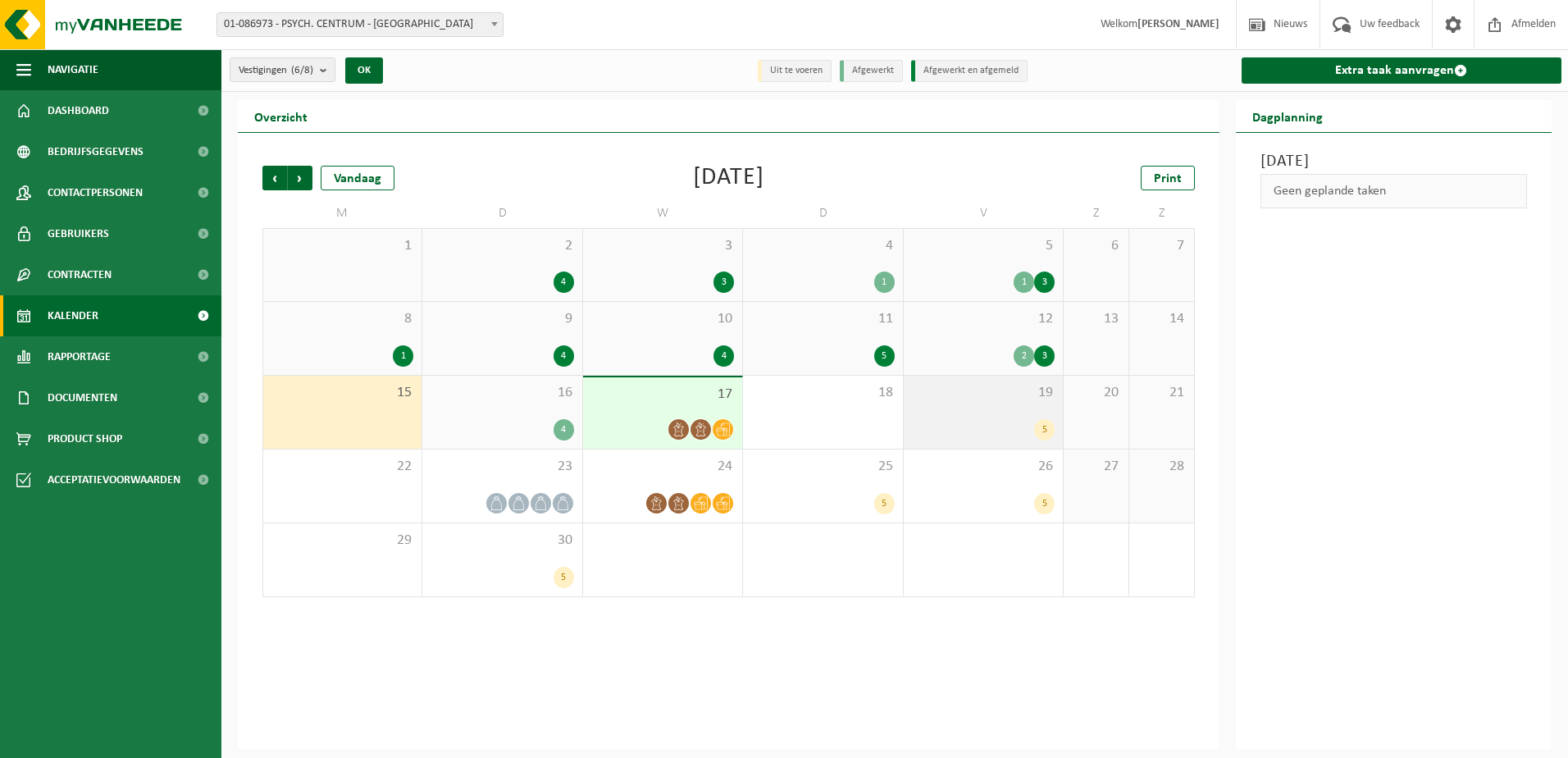
click at [1012, 399] on span "19" at bounding box center [983, 393] width 142 height 18
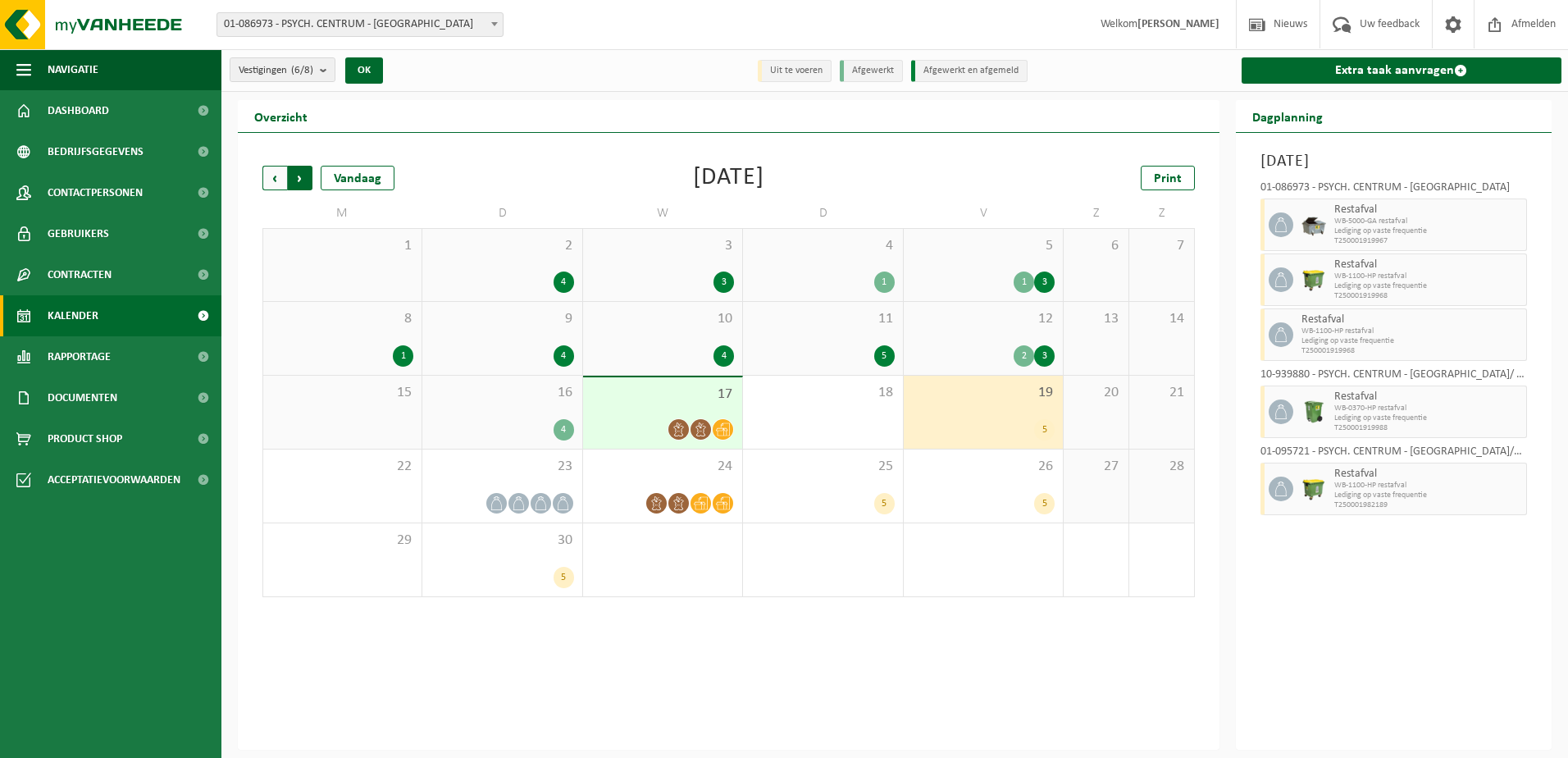
click at [279, 179] on span "Vorige" at bounding box center [275, 178] width 24 height 24
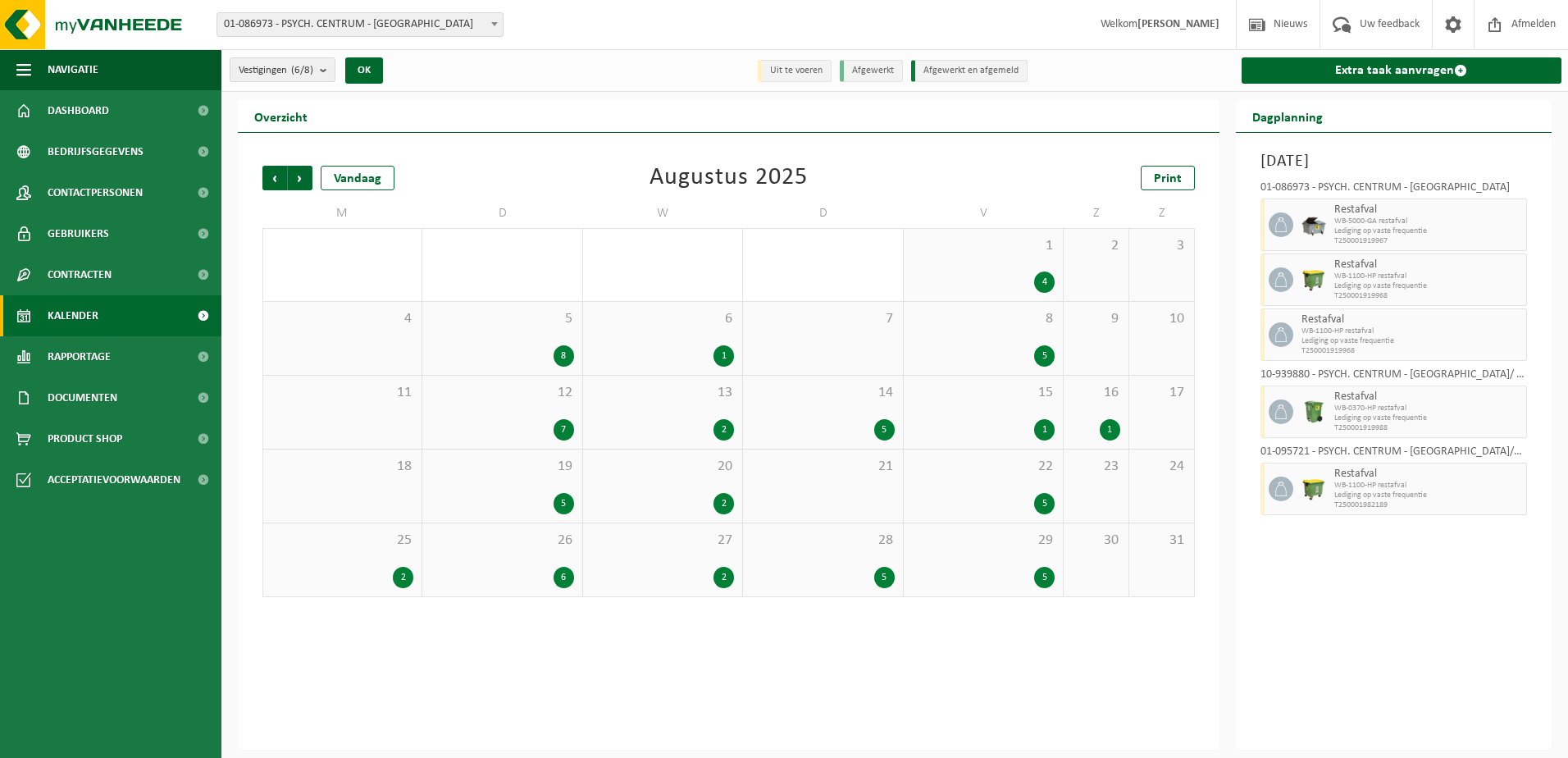
click at [674, 482] on div "20 2" at bounding box center [663, 486] width 159 height 73
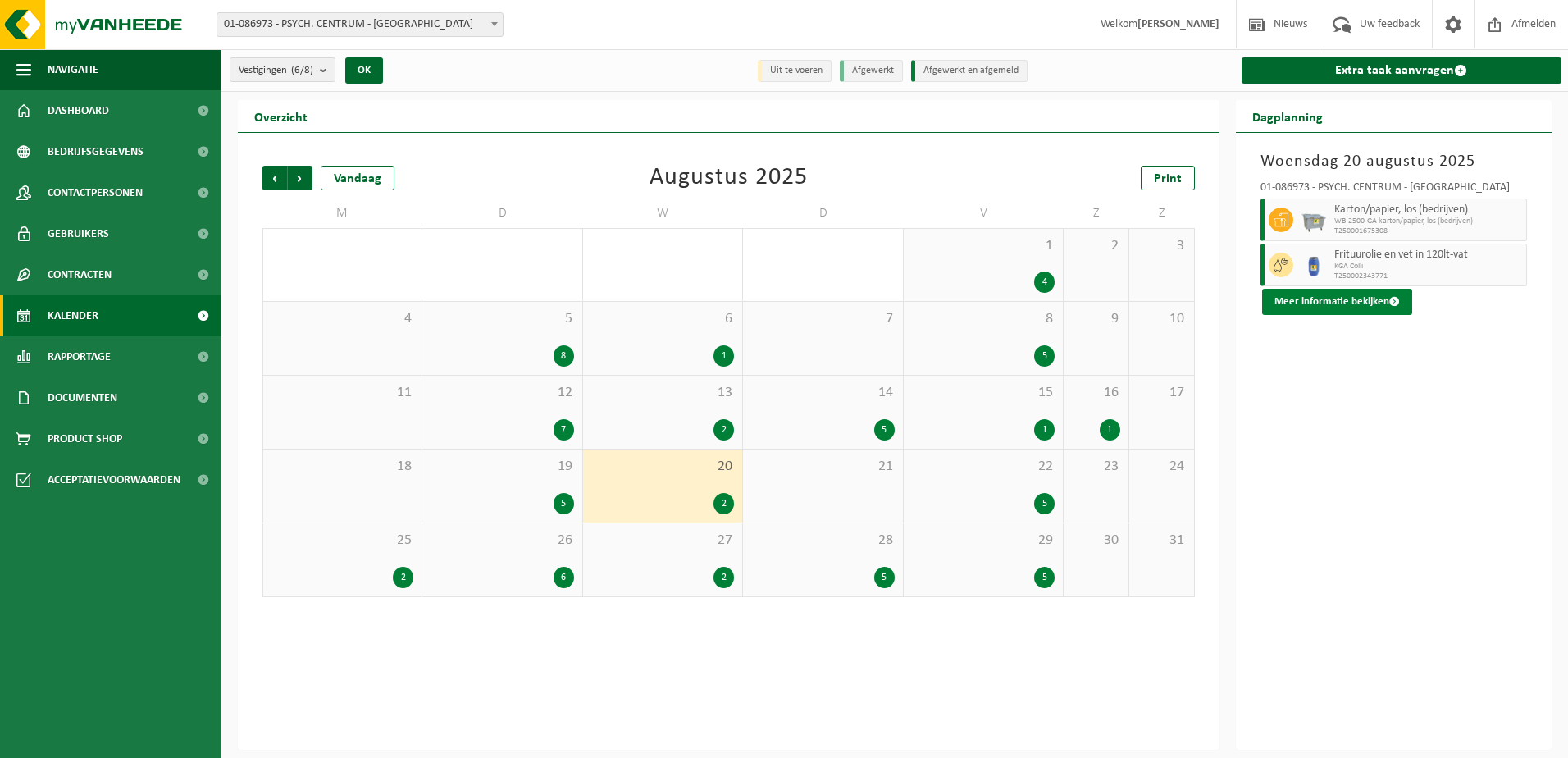
click at [1339, 301] on button "Meer informatie bekijken" at bounding box center [1337, 302] width 150 height 26
